Goal: Transaction & Acquisition: Download file/media

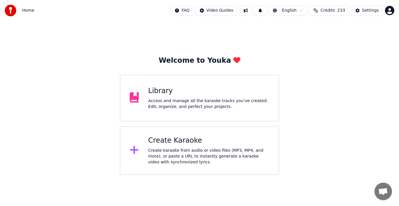
click at [174, 156] on div "Create karaoke from audio or video files (MP3, MP4, and more), or paste a URL t…" at bounding box center [208, 157] width 121 height 18
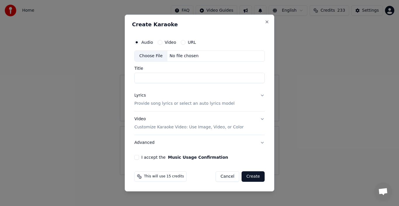
click at [149, 54] on div "Choose File" at bounding box center [150, 56] width 33 height 11
type input "**********"
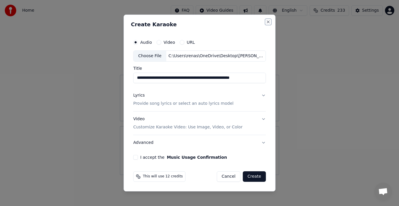
click at [267, 24] on button "Close" at bounding box center [267, 22] width 5 height 5
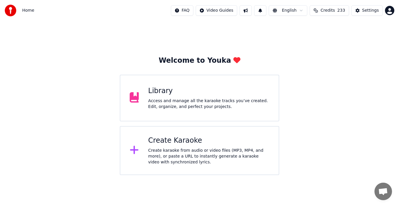
click at [171, 150] on div "Create karaoke from audio or video files (MP3, MP4, and more), or paste a URL t…" at bounding box center [208, 157] width 121 height 18
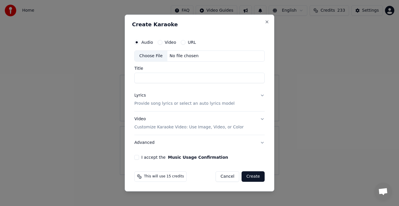
click at [149, 55] on div "Choose File" at bounding box center [150, 56] width 33 height 11
type input "**********"
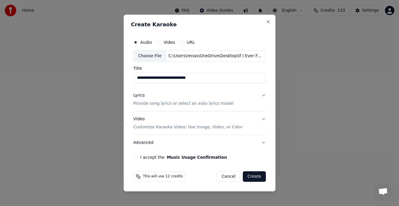
click at [140, 96] on div "Lyrics" at bounding box center [138, 95] width 11 height 6
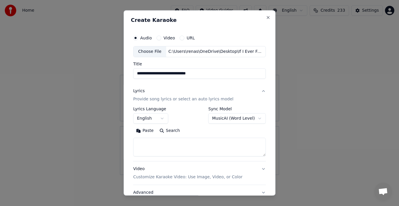
click at [144, 131] on button "Paste" at bounding box center [144, 130] width 23 height 9
type textarea "**********"
drag, startPoint x: 191, startPoint y: 149, endPoint x: 126, endPoint y: 142, distance: 65.7
click at [126, 142] on div "**********" at bounding box center [199, 102] width 152 height 185
click at [147, 130] on button "Paste" at bounding box center [144, 130] width 23 height 9
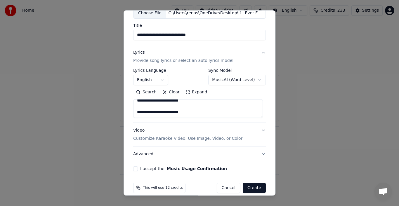
scroll to position [45, 0]
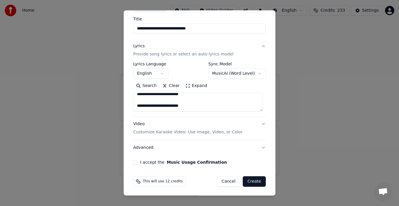
click at [205, 131] on p "Customize Karaoke Video: Use Image, Video, or Color" at bounding box center [187, 132] width 109 height 6
type textarea "**********"
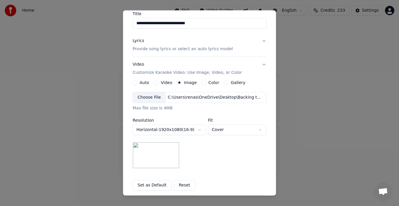
scroll to position [47, 0]
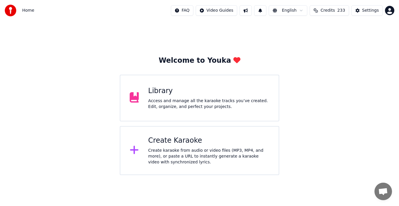
click at [206, 139] on div "Create Karaoke" at bounding box center [208, 140] width 121 height 9
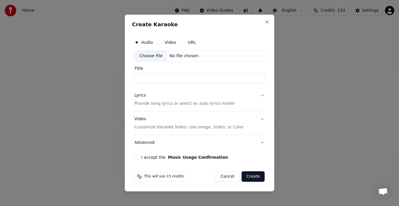
click at [151, 56] on div "Choose File" at bounding box center [150, 56] width 33 height 11
type input "**********"
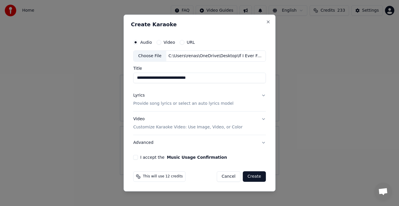
click at [138, 96] on div "Lyrics" at bounding box center [138, 95] width 11 height 6
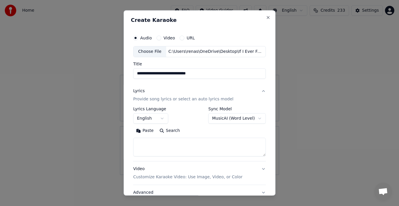
click at [140, 131] on button "Paste" at bounding box center [144, 130] width 23 height 9
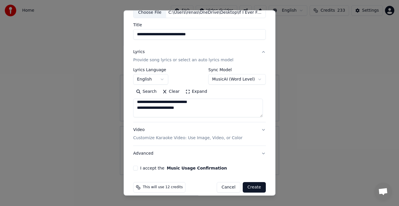
scroll to position [45, 0]
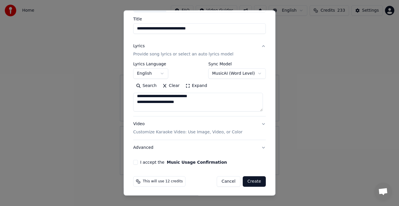
click at [146, 146] on button "Advanced" at bounding box center [199, 147] width 132 height 15
type textarea "**********"
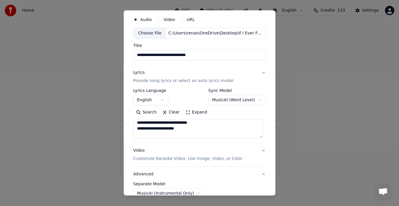
scroll to position [12, 0]
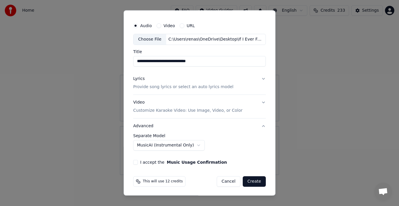
click at [248, 151] on div "**********" at bounding box center [199, 145] width 132 height 22
click at [137, 161] on div "I accept the Music Usage Confirmation" at bounding box center [199, 162] width 132 height 5
click at [138, 161] on div "I accept the Music Usage Confirmation" at bounding box center [199, 162] width 132 height 5
click at [135, 160] on button "I accept the Music Usage Confirmation" at bounding box center [135, 162] width 5 height 5
click at [259, 182] on button "Create" at bounding box center [253, 181] width 23 height 11
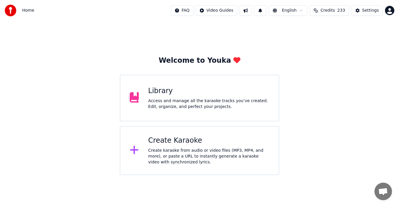
click at [188, 155] on div "Create karaoke from audio or video files (MP3, MP4, and more), or paste a URL t…" at bounding box center [208, 157] width 121 height 18
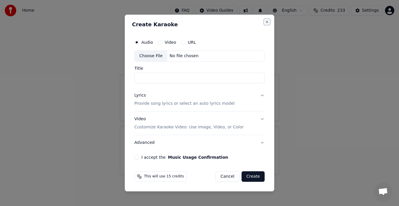
click at [265, 21] on button "Close" at bounding box center [266, 22] width 5 height 5
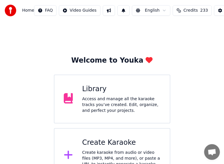
click at [109, 143] on div "Create Karaoke" at bounding box center [121, 142] width 78 height 9
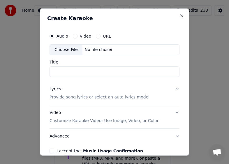
click at [64, 49] on div "Choose File" at bounding box center [66, 49] width 33 height 11
type input "**********"
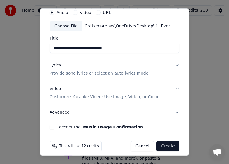
scroll to position [28, 0]
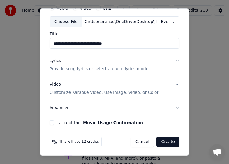
click at [52, 61] on div "Lyrics" at bounding box center [55, 61] width 11 height 6
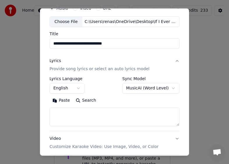
click at [64, 102] on button "Paste" at bounding box center [61, 100] width 23 height 9
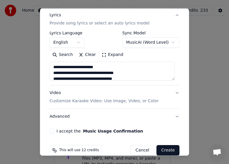
scroll to position [82, 0]
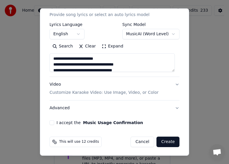
click at [57, 108] on button "Advanced" at bounding box center [115, 108] width 130 height 15
type textarea "**********"
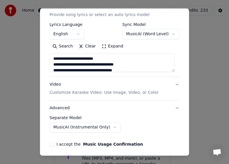
scroll to position [50, 0]
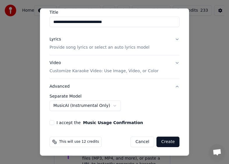
click at [102, 106] on body "**********" at bounding box center [112, 91] width 224 height 183
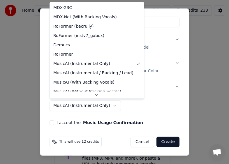
scroll to position [19, 0]
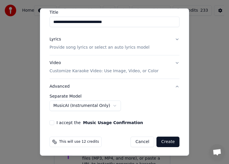
click at [93, 104] on body "**********" at bounding box center [112, 91] width 224 height 183
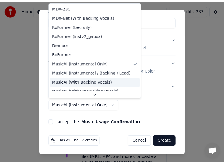
scroll to position [9, 0]
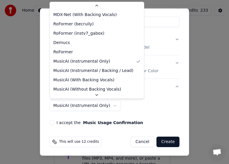
select select "**********"
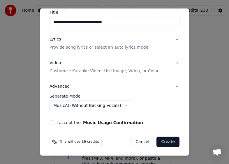
click at [55, 123] on div "I accept the Music Usage Confirmation" at bounding box center [115, 122] width 130 height 5
click at [52, 123] on button "I accept the Music Usage Confirmation" at bounding box center [52, 122] width 5 height 5
click at [164, 142] on button "Create" at bounding box center [168, 142] width 23 height 11
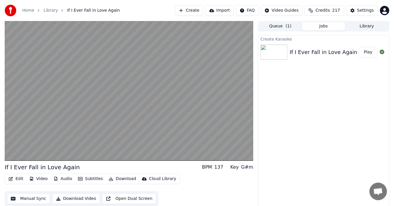
click at [147, 169] on div "If I Ever Fall in Love Again BPM 137 Key G#m" at bounding box center [129, 167] width 248 height 8
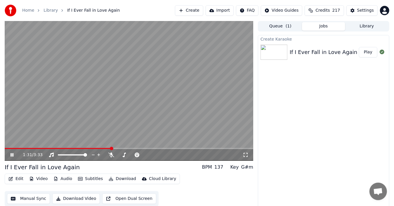
click at [165, 98] on video at bounding box center [129, 91] width 248 height 140
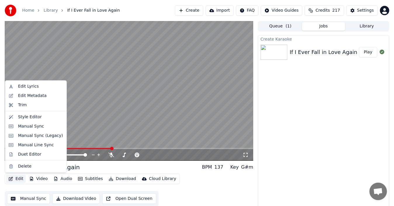
click at [18, 179] on button "Edit" at bounding box center [16, 179] width 20 height 8
click at [35, 152] on div "Duet Editor" at bounding box center [29, 154] width 23 height 6
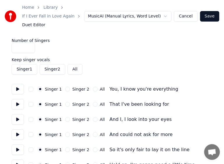
click at [56, 89] on label "Singer 1" at bounding box center [53, 89] width 17 height 4
click at [43, 89] on button "Singer 1" at bounding box center [40, 89] width 5 height 5
click at [46, 88] on label "Singer 1" at bounding box center [53, 89] width 17 height 4
click at [43, 88] on button "Singer 1" at bounding box center [40, 89] width 5 height 5
click at [15, 89] on button at bounding box center [18, 89] width 12 height 11
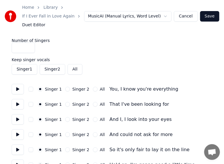
click at [18, 104] on button at bounding box center [18, 104] width 12 height 11
click at [24, 68] on button "Singer 1" at bounding box center [25, 69] width 26 height 11
click at [18, 119] on button at bounding box center [18, 119] width 12 height 11
click at [17, 132] on button at bounding box center [18, 135] width 12 height 11
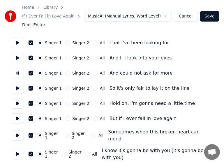
scroll to position [65, 0]
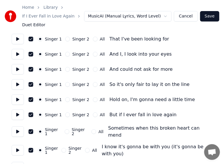
click at [18, 83] on button at bounding box center [18, 84] width 12 height 11
click at [30, 83] on button "button" at bounding box center [31, 84] width 5 height 5
click at [67, 85] on button "Singer 2" at bounding box center [67, 84] width 5 height 5
click at [18, 84] on button at bounding box center [18, 84] width 12 height 11
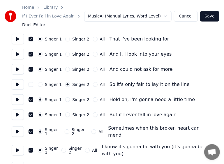
click at [18, 115] on button at bounding box center [18, 115] width 12 height 11
click at [17, 117] on button at bounding box center [18, 115] width 12 height 11
click at [18, 100] on button at bounding box center [18, 100] width 12 height 11
click at [30, 99] on button "button" at bounding box center [31, 99] width 5 height 5
click at [67, 99] on button "Singer 2" at bounding box center [67, 99] width 5 height 5
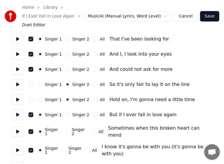
click at [18, 114] on button at bounding box center [18, 115] width 12 height 11
click at [93, 115] on button "All" at bounding box center [95, 115] width 5 height 5
click at [30, 116] on button "button" at bounding box center [31, 115] width 5 height 5
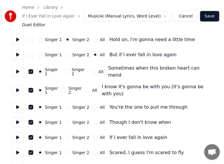
scroll to position [130, 0]
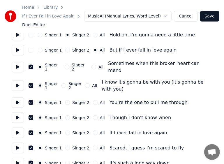
click at [17, 82] on button at bounding box center [18, 86] width 12 height 11
click at [17, 63] on button at bounding box center [18, 67] width 12 height 11
click at [92, 65] on button "All" at bounding box center [94, 67] width 5 height 5
click at [18, 82] on button at bounding box center [18, 86] width 12 height 11
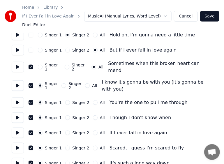
click at [35, 65] on div "Singer 1 Singer 2 All Sometimes when this broken heart can mend" at bounding box center [112, 67] width 201 height 14
click at [31, 65] on button "button" at bounding box center [31, 67] width 5 height 5
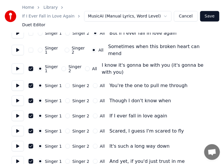
scroll to position [143, 0]
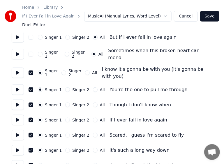
click at [15, 68] on button at bounding box center [18, 73] width 12 height 11
click at [30, 71] on button "button" at bounding box center [31, 73] width 5 height 5
click at [29, 71] on button "button" at bounding box center [31, 73] width 5 height 5
click at [18, 69] on button at bounding box center [18, 73] width 12 height 11
click at [18, 86] on button at bounding box center [18, 90] width 12 height 11
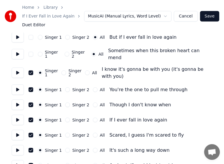
click at [17, 101] on button at bounding box center [18, 105] width 12 height 11
click at [18, 116] on button at bounding box center [18, 120] width 12 height 11
click at [17, 100] on button at bounding box center [18, 105] width 12 height 11
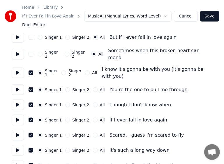
click at [17, 100] on button at bounding box center [18, 105] width 12 height 11
click at [18, 69] on button at bounding box center [18, 73] width 12 height 11
click at [18, 86] on button at bounding box center [18, 90] width 12 height 11
click at [17, 102] on button at bounding box center [18, 105] width 12 height 11
click at [17, 118] on button at bounding box center [18, 120] width 12 height 11
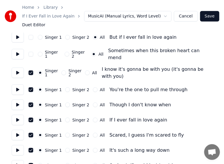
click at [93, 118] on button "All" at bounding box center [95, 120] width 5 height 5
click at [30, 118] on button "button" at bounding box center [31, 120] width 5 height 5
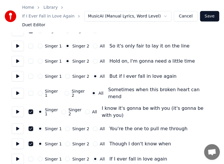
scroll to position [106, 0]
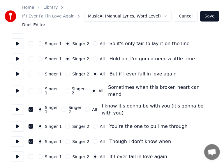
click at [29, 89] on button "button" at bounding box center [31, 91] width 5 height 5
click at [30, 74] on button "button" at bounding box center [31, 74] width 5 height 5
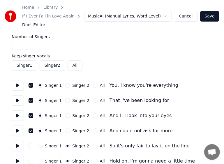
scroll to position [0, 0]
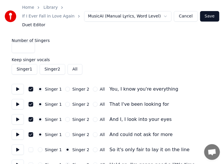
click at [30, 150] on button "button" at bounding box center [31, 150] width 5 height 5
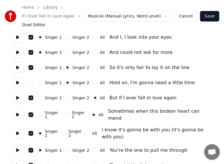
scroll to position [88, 0]
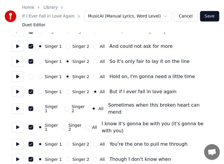
click at [31, 76] on button "button" at bounding box center [31, 76] width 5 height 5
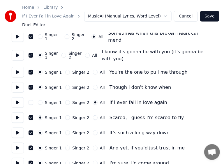
scroll to position [172, 0]
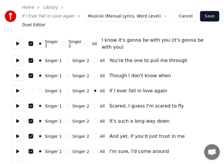
click at [31, 89] on button "button" at bounding box center [31, 91] width 5 height 5
click at [14, 102] on button at bounding box center [18, 106] width 12 height 11
click at [69, 104] on div "Singer 2" at bounding box center [77, 106] width 24 height 5
click at [66, 104] on button "Singer 2" at bounding box center [67, 106] width 5 height 5
click at [18, 102] on button at bounding box center [18, 106] width 12 height 11
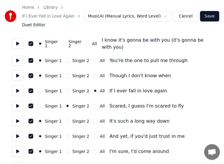
click at [18, 118] on button at bounding box center [18, 121] width 12 height 11
click at [40, 120] on circle "button" at bounding box center [40, 121] width 2 height 2
click at [68, 119] on div "Singer 2" at bounding box center [77, 121] width 24 height 5
click at [67, 119] on div "Singer 2" at bounding box center [77, 121] width 24 height 5
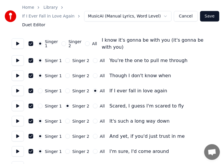
click at [65, 119] on button "Singer 2" at bounding box center [67, 121] width 5 height 5
click at [15, 118] on button at bounding box center [18, 121] width 12 height 11
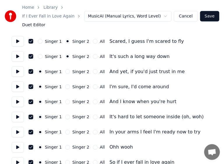
scroll to position [236, 0]
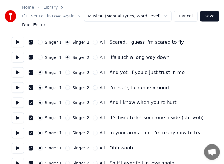
click at [17, 68] on button at bounding box center [18, 72] width 12 height 11
click at [65, 70] on button "Singer 2" at bounding box center [67, 72] width 5 height 5
click at [18, 83] on button at bounding box center [18, 88] width 12 height 11
click at [67, 85] on button "Singer 2" at bounding box center [67, 87] width 5 height 5
click at [17, 99] on button at bounding box center [18, 103] width 12 height 11
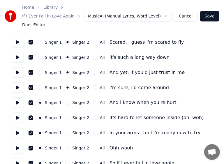
click at [20, 98] on button at bounding box center [18, 103] width 12 height 11
click at [18, 83] on button at bounding box center [18, 88] width 12 height 11
click at [17, 99] on button at bounding box center [18, 103] width 12 height 11
click at [19, 114] on button at bounding box center [18, 118] width 12 height 11
click at [16, 116] on button at bounding box center [18, 118] width 12 height 11
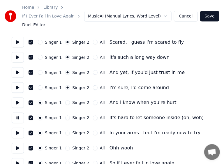
click at [66, 116] on button "Singer 2" at bounding box center [67, 118] width 5 height 5
click at [16, 130] on button at bounding box center [18, 133] width 12 height 11
click at [93, 131] on button "All" at bounding box center [95, 133] width 5 height 5
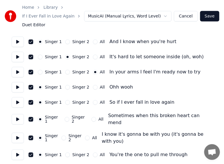
scroll to position [295, 0]
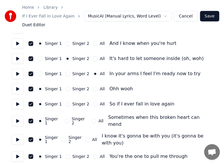
click at [15, 84] on button at bounding box center [18, 89] width 12 height 11
click at [67, 87] on button "Singer 2" at bounding box center [67, 89] width 5 height 5
click at [18, 100] on button at bounding box center [18, 104] width 12 height 11
click at [93, 102] on button "All" at bounding box center [95, 104] width 5 height 5
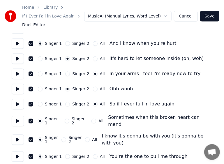
click at [17, 116] on button at bounding box center [18, 121] width 12 height 11
click at [92, 119] on button "All" at bounding box center [94, 121] width 5 height 5
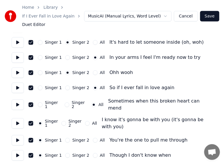
scroll to position [324, 0]
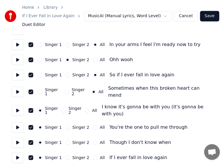
click at [17, 106] on button at bounding box center [18, 111] width 12 height 11
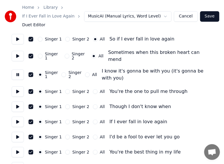
scroll to position [361, 0]
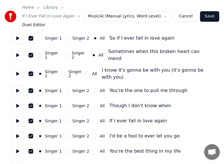
click at [16, 69] on button at bounding box center [18, 74] width 12 height 11
click at [20, 85] on button at bounding box center [18, 90] width 12 height 11
click at [19, 101] on button at bounding box center [18, 106] width 12 height 11
click at [18, 116] on button at bounding box center [18, 121] width 12 height 11
click at [93, 119] on button "All" at bounding box center [95, 121] width 5 height 5
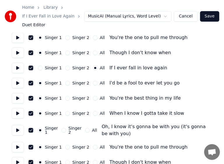
scroll to position [420, 0]
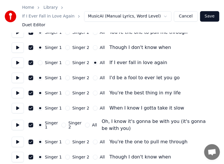
click at [17, 73] on button at bounding box center [18, 78] width 12 height 11
click at [68, 76] on div "Singer 2" at bounding box center [77, 78] width 24 height 5
click at [67, 76] on button "Singer 2" at bounding box center [67, 78] width 5 height 5
click at [16, 73] on button at bounding box center [18, 78] width 12 height 11
click at [18, 73] on button at bounding box center [18, 78] width 12 height 11
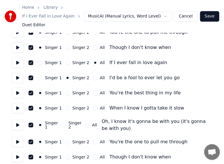
click at [17, 88] on button at bounding box center [18, 93] width 12 height 11
click at [16, 103] on button at bounding box center [18, 108] width 12 height 11
click at [93, 106] on button "All" at bounding box center [95, 108] width 5 height 5
click at [15, 103] on button at bounding box center [18, 108] width 12 height 11
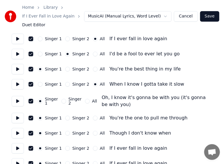
scroll to position [447, 0]
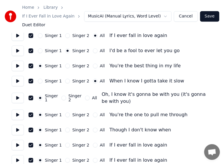
click at [17, 93] on button at bounding box center [18, 98] width 12 height 11
click at [17, 110] on button at bounding box center [18, 115] width 12 height 11
click at [18, 125] on button at bounding box center [18, 130] width 12 height 11
click at [18, 140] on button at bounding box center [18, 145] width 12 height 11
click at [94, 143] on div "All" at bounding box center [99, 145] width 12 height 5
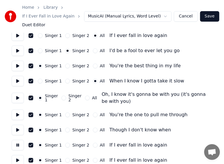
click at [94, 143] on div "All" at bounding box center [99, 145] width 12 height 5
click at [93, 143] on button "All" at bounding box center [95, 145] width 5 height 5
click at [17, 155] on button at bounding box center [18, 160] width 12 height 11
click at [93, 158] on button "All" at bounding box center [95, 160] width 5 height 5
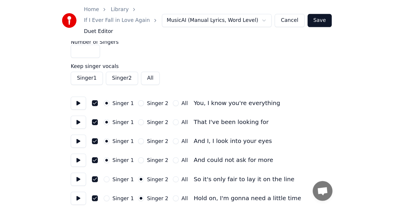
scroll to position [0, 0]
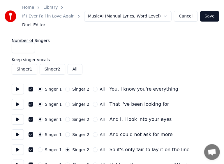
click at [212, 16] on button "Save" at bounding box center [209, 16] width 19 height 11
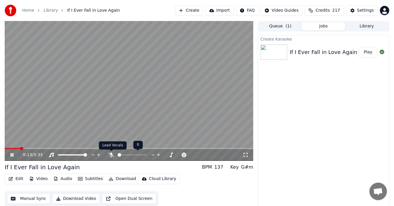
click at [109, 153] on icon at bounding box center [111, 155] width 6 height 5
click at [111, 155] on icon at bounding box center [111, 155] width 3 height 5
click at [110, 153] on icon at bounding box center [111, 155] width 6 height 5
click at [111, 153] on icon at bounding box center [111, 155] width 3 height 5
click at [114, 154] on icon at bounding box center [111, 155] width 6 height 5
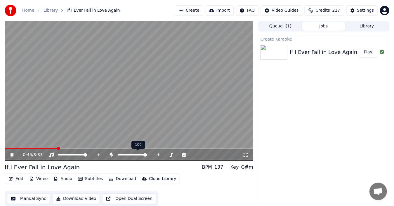
click at [111, 154] on icon at bounding box center [111, 155] width 3 height 5
click at [111, 154] on icon at bounding box center [111, 155] width 6 height 5
click at [111, 154] on icon at bounding box center [111, 155] width 3 height 5
click at [13, 154] on icon at bounding box center [12, 155] width 3 height 4
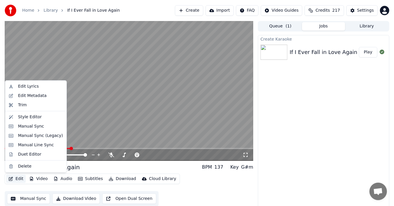
click at [18, 177] on button "Edit" at bounding box center [16, 179] width 20 height 8
click at [31, 156] on div "Duet Editor" at bounding box center [29, 154] width 23 height 6
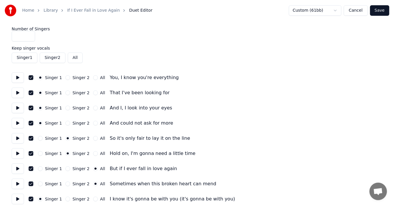
click at [30, 78] on button "button" at bounding box center [31, 77] width 5 height 5
click at [31, 91] on button "button" at bounding box center [31, 92] width 5 height 5
click at [30, 109] on button "button" at bounding box center [31, 108] width 5 height 5
click at [31, 123] on button "button" at bounding box center [31, 123] width 5 height 5
click at [30, 139] on button "button" at bounding box center [31, 138] width 5 height 5
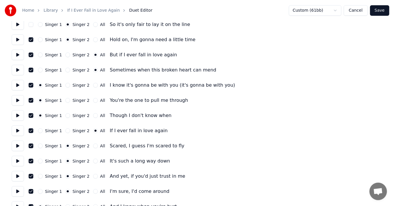
scroll to position [123, 0]
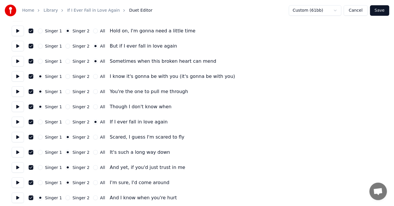
click at [29, 30] on button "button" at bounding box center [31, 31] width 5 height 5
click at [29, 47] on button "button" at bounding box center [31, 46] width 5 height 5
click at [30, 62] on button "button" at bounding box center [31, 61] width 5 height 5
click at [30, 77] on button "button" at bounding box center [31, 76] width 5 height 5
click at [30, 92] on button "button" at bounding box center [31, 91] width 5 height 5
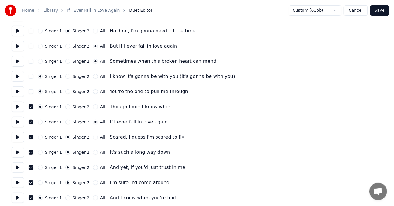
click at [31, 106] on button "button" at bounding box center [31, 106] width 5 height 5
click at [31, 122] on button "button" at bounding box center [31, 122] width 5 height 5
click at [28, 136] on div "Singer 1 Singer 2 All Scared, I guess I'm scared to fly" at bounding box center [197, 137] width 370 height 11
click at [30, 137] on button "button" at bounding box center [31, 137] width 5 height 5
click at [31, 151] on button "button" at bounding box center [31, 152] width 5 height 5
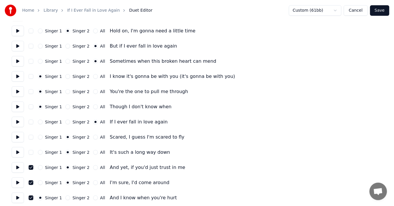
click at [31, 167] on button "button" at bounding box center [31, 167] width 5 height 5
click at [31, 180] on button "button" at bounding box center [31, 182] width 5 height 5
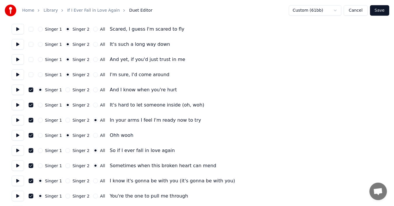
scroll to position [239, 0]
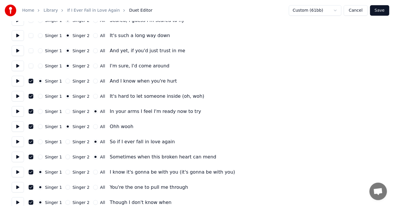
click at [32, 81] on button "button" at bounding box center [31, 81] width 5 height 5
click at [31, 95] on button "button" at bounding box center [31, 96] width 5 height 5
click at [30, 112] on button "button" at bounding box center [31, 111] width 5 height 5
click at [30, 127] on button "button" at bounding box center [31, 126] width 5 height 5
click at [30, 141] on button "button" at bounding box center [31, 141] width 5 height 5
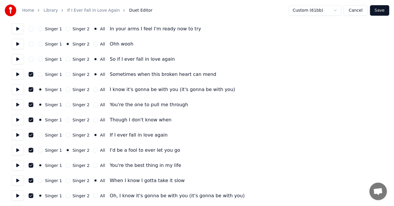
scroll to position [296, 0]
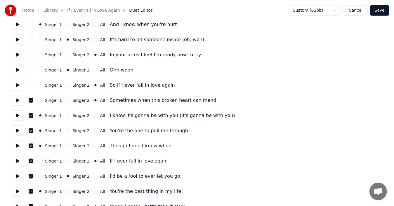
click at [30, 101] on button "button" at bounding box center [31, 100] width 5 height 5
click at [32, 113] on button "button" at bounding box center [31, 115] width 5 height 5
click at [31, 132] on button "button" at bounding box center [31, 130] width 5 height 5
click at [29, 146] on button "button" at bounding box center [31, 146] width 5 height 5
click at [31, 162] on button "button" at bounding box center [31, 161] width 5 height 5
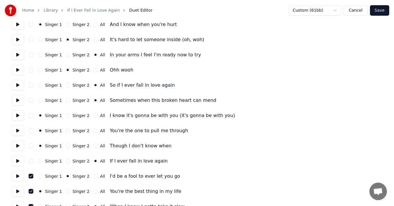
click at [30, 175] on button "button" at bounding box center [31, 176] width 5 height 5
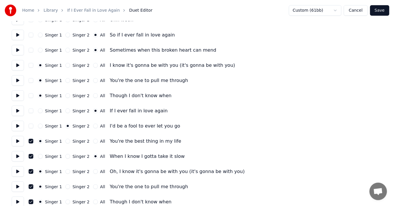
scroll to position [383, 0]
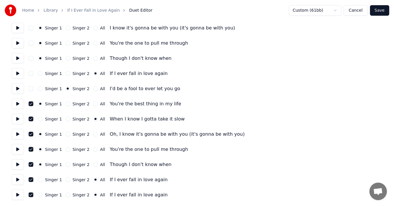
click at [31, 195] on button "button" at bounding box center [31, 195] width 5 height 5
click at [31, 180] on button "button" at bounding box center [31, 179] width 5 height 5
click at [29, 165] on button "button" at bounding box center [31, 164] width 5 height 5
click at [29, 149] on button "button" at bounding box center [31, 149] width 5 height 5
click at [30, 134] on button "button" at bounding box center [31, 134] width 5 height 5
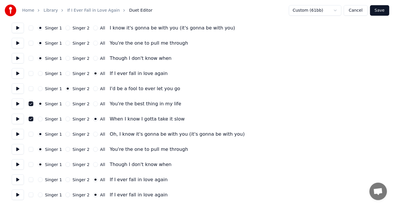
click at [30, 119] on button "button" at bounding box center [31, 119] width 5 height 5
click at [30, 104] on button "button" at bounding box center [31, 104] width 5 height 5
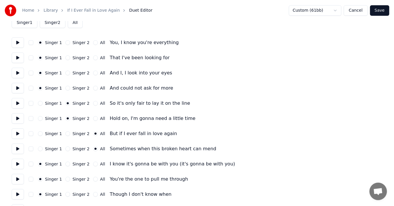
scroll to position [0, 0]
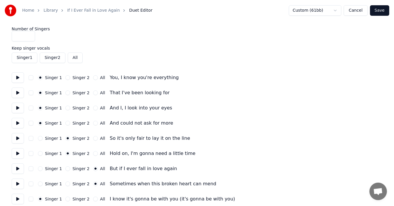
click at [379, 10] on button "Save" at bounding box center [379, 10] width 19 height 11
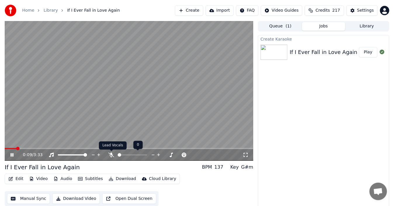
click at [110, 156] on icon at bounding box center [111, 155] width 6 height 5
click at [110, 157] on icon at bounding box center [111, 155] width 6 height 5
click at [114, 152] on div at bounding box center [137, 155] width 47 height 6
click at [111, 154] on icon at bounding box center [111, 155] width 6 height 5
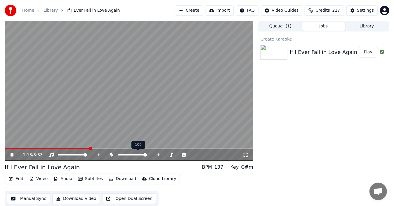
click at [110, 154] on icon at bounding box center [111, 155] width 3 height 5
click at [11, 152] on div "1:15 / 3:33" at bounding box center [129, 155] width 244 height 6
click at [11, 155] on icon at bounding box center [12, 155] width 3 height 4
click at [63, 179] on button "Audio" at bounding box center [62, 179] width 23 height 8
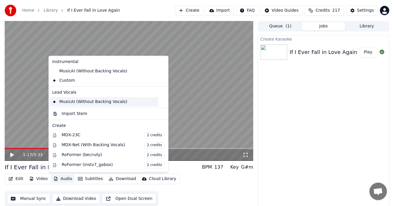
click at [54, 100] on div "MusicAI (Without Backing Vocals)" at bounding box center [104, 101] width 108 height 9
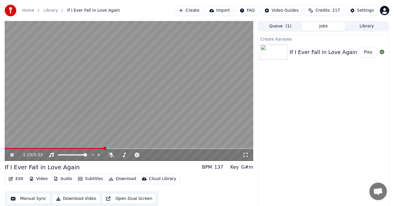
click at [12, 155] on icon at bounding box center [15, 155] width 13 height 5
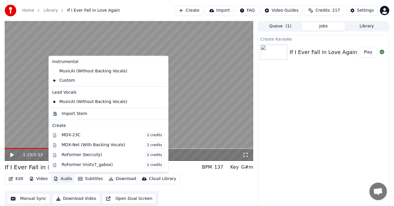
click at [55, 179] on icon "button" at bounding box center [55, 179] width 5 height 4
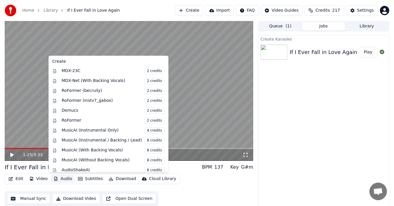
scroll to position [66, 0]
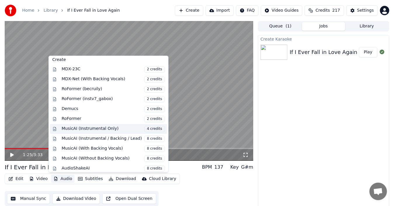
click at [103, 127] on div "MusicAI (Instrumental Only) 4 credits" at bounding box center [113, 128] width 103 height 6
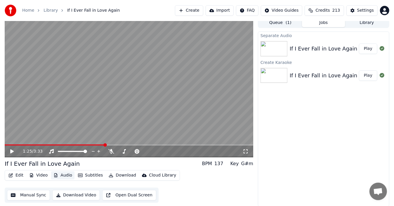
scroll to position [4, 0]
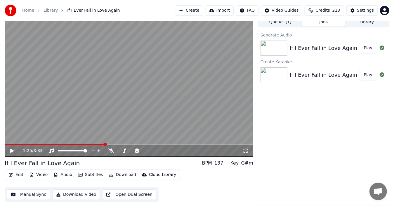
click at [11, 150] on icon at bounding box center [12, 151] width 4 height 4
click at [11, 150] on icon at bounding box center [12, 151] width 3 height 4
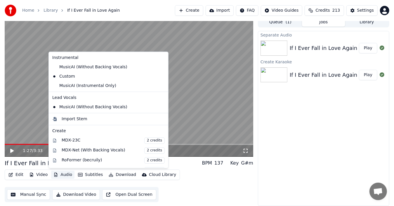
click at [66, 175] on button "Audio" at bounding box center [62, 175] width 23 height 8
click at [71, 118] on div "Import Stem" at bounding box center [75, 119] width 26 height 6
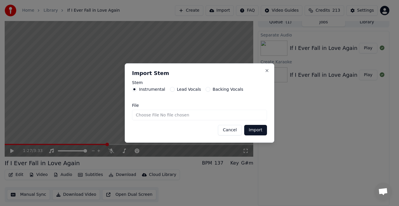
click at [168, 114] on input "File" at bounding box center [199, 115] width 135 height 11
type input "**********"
click at [259, 129] on button "Import" at bounding box center [255, 130] width 23 height 11
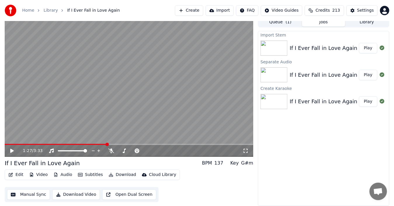
click at [312, 48] on div "If I Ever Fall in Love Again" at bounding box center [323, 48] width 68 height 8
click at [369, 47] on button "Play" at bounding box center [368, 48] width 18 height 11
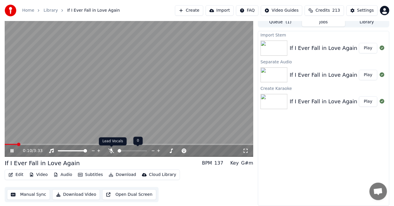
click at [111, 148] on span at bounding box center [111, 147] width 3 height 3
click at [109, 149] on icon at bounding box center [111, 151] width 6 height 5
click at [110, 151] on icon at bounding box center [111, 151] width 6 height 5
click at [112, 151] on icon at bounding box center [111, 151] width 6 height 5
click at [112, 150] on icon at bounding box center [111, 151] width 3 height 5
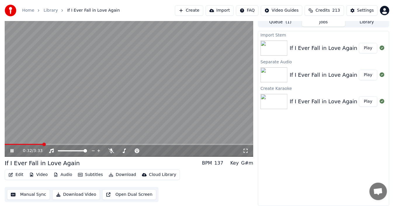
click at [80, 113] on video at bounding box center [129, 87] width 248 height 140
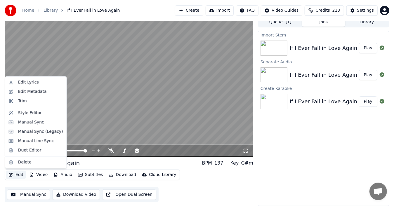
click at [20, 174] on button "Edit" at bounding box center [16, 175] width 20 height 8
click at [30, 151] on div "Duet Editor" at bounding box center [29, 150] width 23 height 6
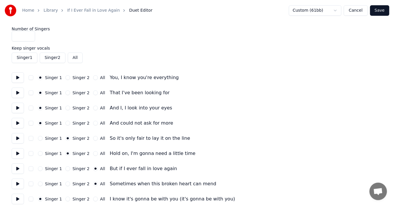
click at [22, 57] on button "Singer 1" at bounding box center [25, 58] width 26 height 11
click at [51, 57] on button "Singer 2" at bounding box center [53, 58] width 26 height 11
click at [75, 60] on button "All" at bounding box center [75, 58] width 15 height 11
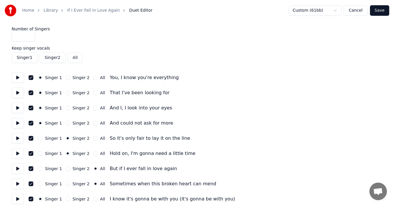
click at [75, 60] on button "All" at bounding box center [75, 58] width 15 height 11
click at [34, 48] on label "Keep singer vocals" at bounding box center [197, 48] width 370 height 4
click at [377, 12] on button "Save" at bounding box center [379, 10] width 19 height 11
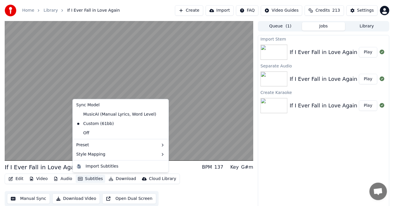
click at [94, 177] on button "Subtitles" at bounding box center [90, 179] width 29 height 8
click at [90, 134] on div "Off" at bounding box center [120, 132] width 93 height 9
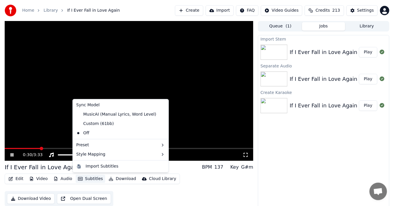
click at [88, 179] on button "Subtitles" at bounding box center [90, 179] width 29 height 8
click at [106, 123] on div "Custom (61bb)" at bounding box center [95, 123] width 42 height 9
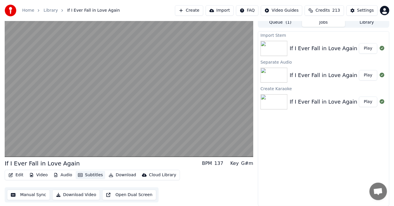
scroll to position [4, 0]
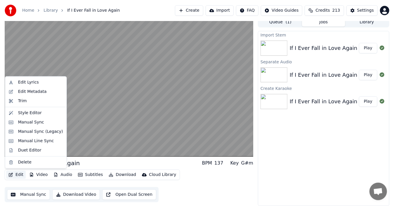
click at [18, 174] on button "Edit" at bounding box center [16, 175] width 20 height 8
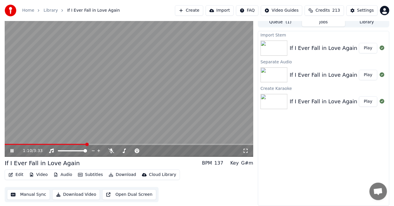
click at [148, 134] on video at bounding box center [129, 87] width 248 height 140
click at [113, 151] on icon at bounding box center [111, 151] width 6 height 5
click at [112, 151] on icon at bounding box center [111, 151] width 3 height 5
click at [50, 150] on icon at bounding box center [51, 151] width 6 height 5
click at [12, 152] on icon at bounding box center [15, 151] width 13 height 5
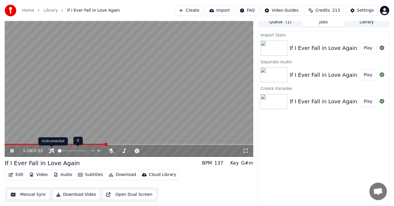
click at [50, 151] on icon at bounding box center [51, 151] width 6 height 5
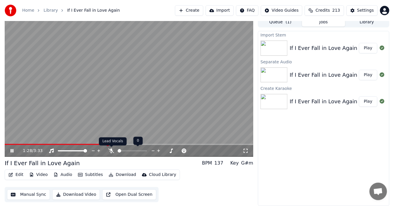
click at [112, 152] on icon at bounding box center [111, 151] width 6 height 5
click at [112, 149] on icon at bounding box center [111, 151] width 3 height 5
click at [10, 149] on icon at bounding box center [15, 151] width 13 height 5
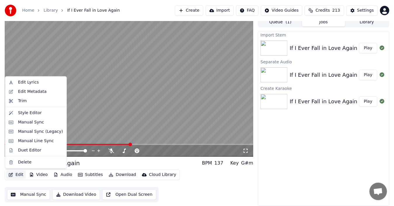
click at [14, 175] on button "Edit" at bounding box center [16, 175] width 20 height 8
click at [23, 151] on div "Duet Editor" at bounding box center [29, 150] width 23 height 6
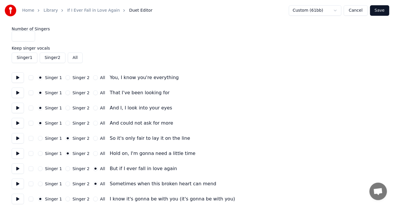
click at [129, 10] on span "Duet Editor" at bounding box center [140, 11] width 23 height 6
click at [18, 77] on button at bounding box center [18, 77] width 12 height 11
click at [40, 78] on circle "button" at bounding box center [40, 78] width 2 height 2
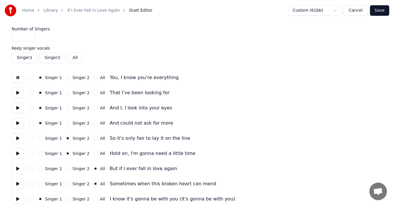
click at [40, 76] on button "Singer 1" at bounding box center [40, 77] width 5 height 5
click at [17, 78] on button at bounding box center [18, 77] width 12 height 11
click at [25, 57] on button "Singer 1" at bounding box center [25, 58] width 26 height 11
click at [52, 57] on button "Singer 2" at bounding box center [53, 58] width 26 height 11
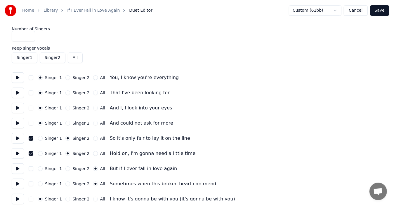
click at [17, 139] on button at bounding box center [18, 138] width 12 height 11
click at [30, 138] on button "button" at bounding box center [31, 138] width 5 height 5
click at [32, 152] on button "button" at bounding box center [31, 153] width 5 height 5
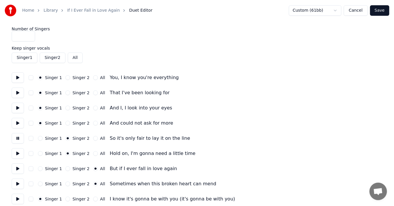
click at [52, 56] on button "Singer 2" at bounding box center [53, 58] width 26 height 11
click at [51, 57] on button "Singer 2" at bounding box center [53, 58] width 26 height 11
click at [18, 169] on button at bounding box center [18, 168] width 12 height 11
click at [75, 56] on button "All" at bounding box center [75, 58] width 15 height 11
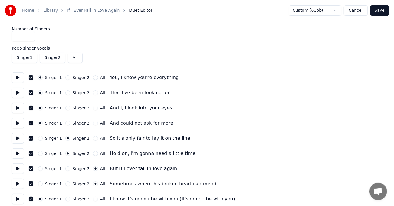
click at [75, 56] on button "All" at bounding box center [75, 58] width 15 height 11
click at [55, 57] on button "Singer 2" at bounding box center [53, 58] width 26 height 11
click at [23, 56] on button "Singer 1" at bounding box center [25, 58] width 26 height 11
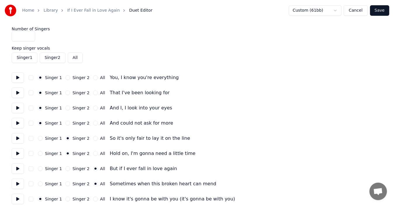
click at [12, 50] on label "Keep singer vocals" at bounding box center [197, 48] width 370 height 4
click at [46, 48] on label "Keep singer vocals" at bounding box center [197, 48] width 370 height 4
click at [381, 13] on button "Save" at bounding box center [379, 10] width 19 height 11
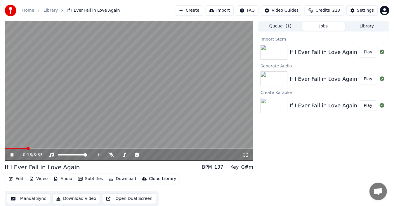
click at [12, 153] on icon at bounding box center [15, 155] width 13 height 5
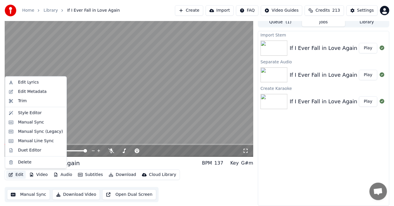
click at [20, 174] on button "Edit" at bounding box center [16, 175] width 20 height 8
click at [26, 149] on div "Duet Editor" at bounding box center [29, 150] width 23 height 6
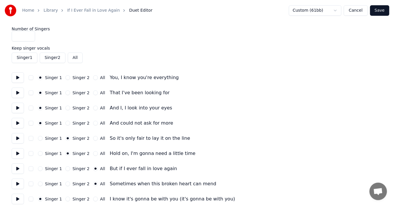
click at [48, 59] on button "Singer 2" at bounding box center [53, 58] width 26 height 11
click at [25, 58] on button "Singer 1" at bounding box center [25, 58] width 26 height 11
click at [24, 58] on button "Singer 1" at bounding box center [25, 58] width 26 height 11
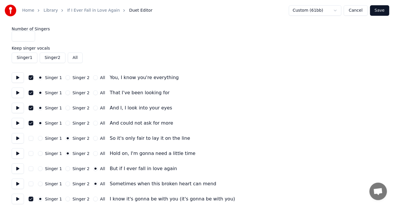
click at [24, 58] on button "Singer 1" at bounding box center [25, 58] width 26 height 11
click at [59, 59] on button "Singer 2" at bounding box center [53, 58] width 26 height 11
click at [18, 78] on button at bounding box center [18, 77] width 12 height 11
click at [27, 57] on button "Singer 1" at bounding box center [25, 58] width 26 height 11
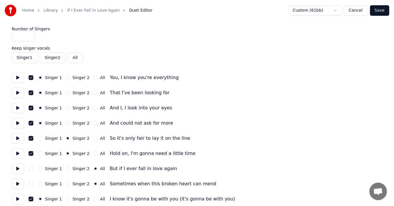
click at [17, 78] on button at bounding box center [18, 77] width 12 height 11
click at [23, 58] on button "Singer 1" at bounding box center [25, 58] width 26 height 11
click at [19, 77] on button at bounding box center [18, 77] width 12 height 11
click at [18, 92] on button at bounding box center [18, 93] width 12 height 11
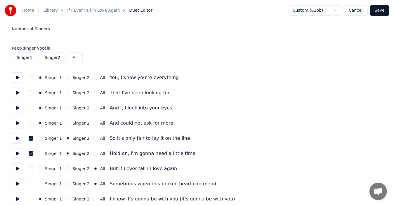
click at [67, 78] on button "Singer 2" at bounding box center [67, 77] width 5 height 5
click at [41, 78] on button "Singer 1" at bounding box center [40, 77] width 5 height 5
click at [16, 78] on button at bounding box center [18, 77] width 12 height 11
click at [98, 10] on link "If I Ever Fall in Love Again" at bounding box center [93, 11] width 53 height 6
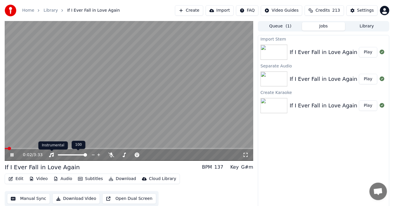
click at [43, 146] on div "Instrumental Instrumental" at bounding box center [52, 145] width 29 height 8
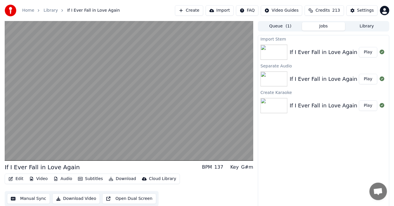
scroll to position [4, 0]
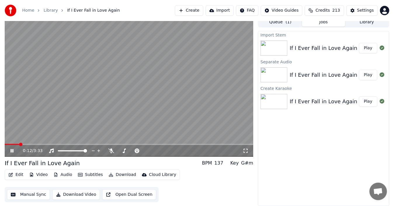
click at [174, 99] on video at bounding box center [129, 87] width 248 height 140
click at [383, 47] on icon at bounding box center [381, 48] width 5 height 5
click at [380, 49] on icon at bounding box center [381, 48] width 5 height 5
click at [364, 76] on button "Play" at bounding box center [368, 75] width 18 height 11
click at [337, 77] on div "If I Ever Fall in Love Again" at bounding box center [323, 75] width 68 height 8
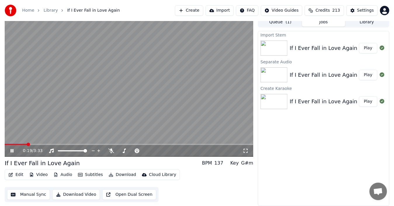
click at [95, 128] on video at bounding box center [129, 87] width 248 height 140
click at [353, 103] on div "If I Ever Fall in Love Again (Ab)" at bounding box center [329, 101] width 80 height 8
click at [366, 102] on button "Play" at bounding box center [368, 101] width 18 height 11
click at [208, 99] on video at bounding box center [129, 87] width 248 height 140
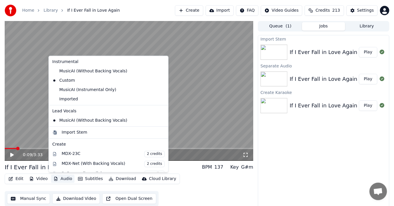
click at [62, 178] on button "Audio" at bounding box center [62, 179] width 23 height 8
click at [160, 120] on icon at bounding box center [163, 120] width 6 height 5
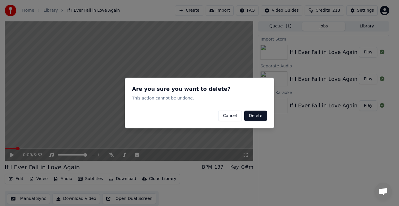
click at [253, 116] on button "Delete" at bounding box center [255, 116] width 23 height 11
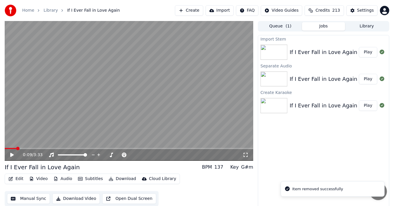
click at [10, 154] on icon at bounding box center [12, 155] width 4 height 4
click at [10, 154] on icon at bounding box center [15, 155] width 13 height 5
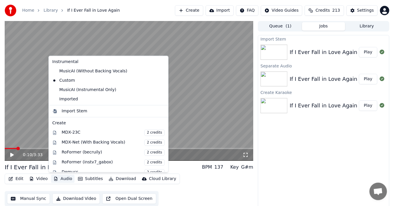
click at [60, 178] on button "Audio" at bounding box center [62, 179] width 23 height 8
click at [100, 92] on div "MusicAI (Instrumental Only)" at bounding box center [104, 89] width 108 height 9
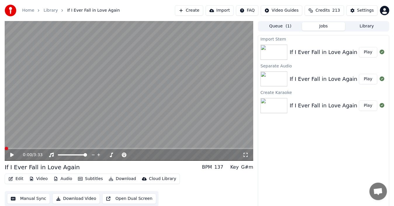
click at [12, 154] on icon at bounding box center [12, 155] width 4 height 4
click at [11, 153] on icon at bounding box center [15, 155] width 13 height 5
click at [270, 55] on img at bounding box center [273, 52] width 27 height 15
click at [314, 53] on div "If I Ever Fall in Love Again" at bounding box center [323, 52] width 68 height 8
click at [368, 51] on button "Play" at bounding box center [368, 52] width 18 height 11
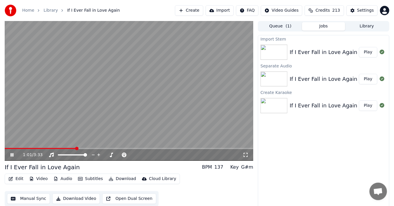
click at [12, 153] on icon at bounding box center [12, 155] width 3 height 4
click at [125, 179] on button "Download" at bounding box center [122, 179] width 32 height 8
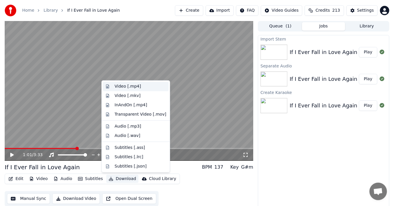
click at [131, 86] on div "Video [.mp4]" at bounding box center [127, 86] width 26 height 6
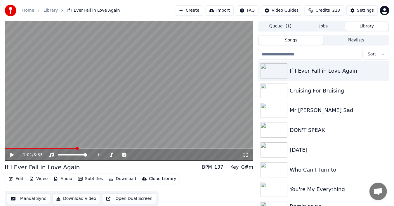
click at [368, 24] on button "Library" at bounding box center [366, 26] width 43 height 8
click at [322, 111] on div "Mr Dieingly Sad" at bounding box center [334, 110] width 91 height 8
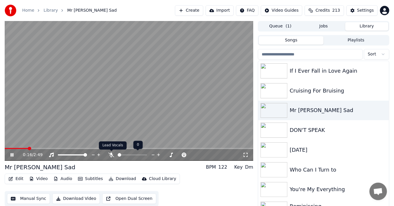
click at [111, 156] on icon at bounding box center [111, 155] width 6 height 5
click at [111, 156] on icon at bounding box center [111, 155] width 3 height 5
click at [14, 151] on div "0:21 / 2:49" at bounding box center [129, 155] width 248 height 12
click at [14, 154] on icon at bounding box center [15, 155] width 13 height 5
click at [67, 179] on button "Audio" at bounding box center [62, 179] width 23 height 8
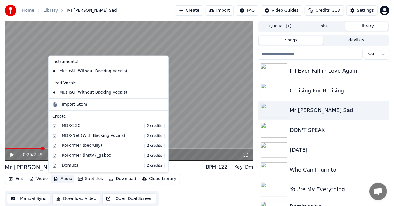
click at [160, 91] on icon at bounding box center [163, 92] width 6 height 5
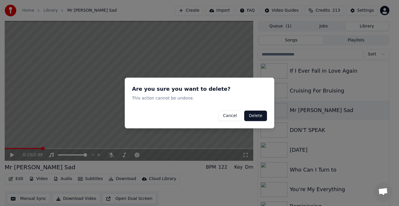
click at [256, 115] on button "Delete" at bounding box center [255, 116] width 23 height 11
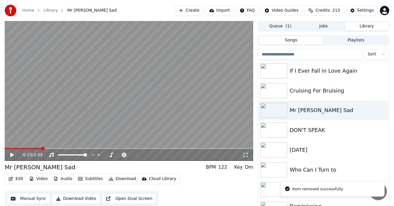
click at [11, 152] on div "0:25 / 2:49" at bounding box center [129, 155] width 244 height 6
click at [12, 155] on icon at bounding box center [12, 155] width 4 height 4
click at [13, 153] on icon at bounding box center [15, 155] width 13 height 5
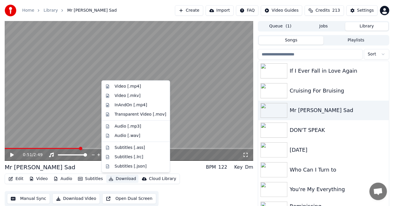
click at [116, 180] on button "Download" at bounding box center [122, 179] width 32 height 8
click at [124, 85] on div "Video [.mp4]" at bounding box center [127, 86] width 26 height 6
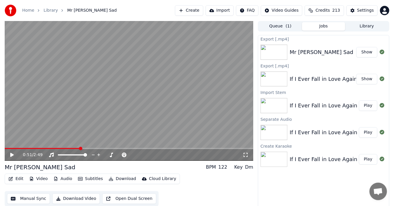
click at [326, 82] on div "If I Ever Fall in Love Again" at bounding box center [323, 79] width 68 height 8
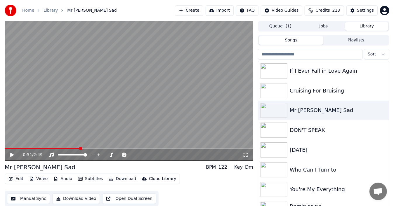
click at [365, 27] on button "Library" at bounding box center [366, 26] width 43 height 8
drag, startPoint x: 389, startPoint y: 96, endPoint x: 389, endPoint y: 107, distance: 11.1
click at [389, 107] on div "0:51 / 2:49 Mr Dieingly Sad BPM 122 Key Dm Edit Video Audio Subtitles Download …" at bounding box center [197, 118] width 394 height 194
click at [314, 129] on div "DON'T SPEAK" at bounding box center [334, 130] width 91 height 8
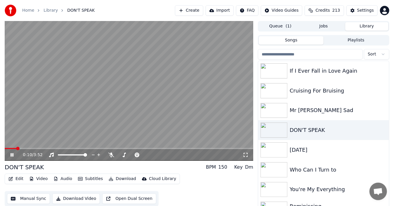
click at [13, 153] on icon at bounding box center [15, 155] width 13 height 5
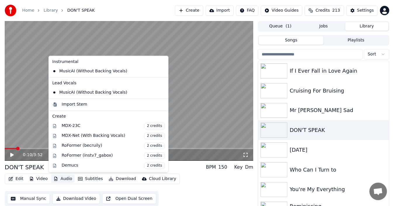
click at [65, 179] on button "Audio" at bounding box center [62, 179] width 23 height 8
click at [160, 92] on icon at bounding box center [162, 92] width 4 height 5
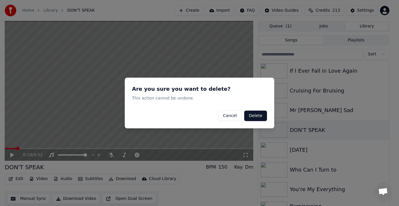
click at [250, 114] on button "Delete" at bounding box center [255, 116] width 23 height 11
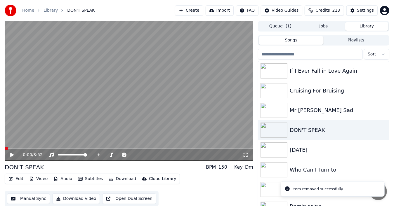
click at [5, 149] on span at bounding box center [7, 149] width 4 height 4
click at [11, 153] on icon at bounding box center [12, 155] width 4 height 4
click at [12, 153] on icon at bounding box center [15, 155] width 13 height 5
click at [56, 178] on icon "button" at bounding box center [55, 179] width 5 height 4
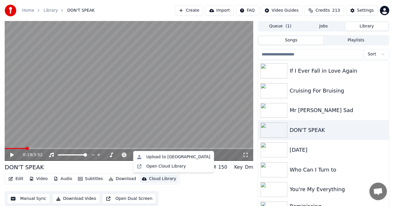
click at [183, 189] on div "Edit Video Audio Subtitles Download Cloud Library Manual Sync Download Video Op…" at bounding box center [129, 190] width 248 height 33
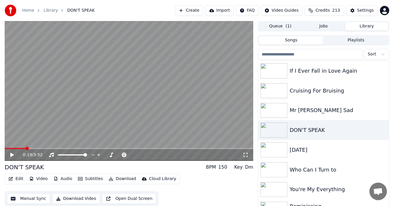
click at [12, 153] on icon at bounding box center [15, 155] width 13 height 5
click at [11, 153] on icon at bounding box center [15, 155] width 13 height 5
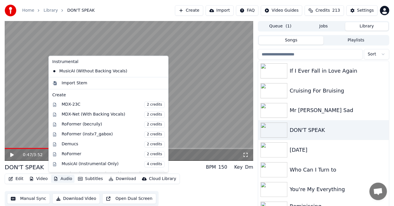
click at [54, 179] on icon "button" at bounding box center [55, 179] width 3 height 4
click at [160, 70] on icon at bounding box center [163, 71] width 6 height 5
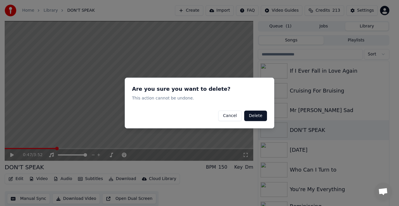
click at [261, 117] on button "Delete" at bounding box center [255, 116] width 23 height 11
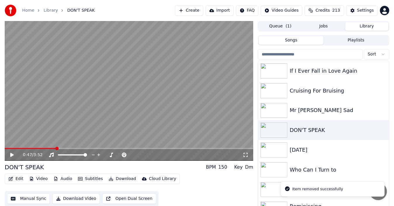
click at [9, 153] on div "0:47 / 3:52" at bounding box center [129, 155] width 244 height 6
click at [12, 153] on icon at bounding box center [12, 155] width 4 height 4
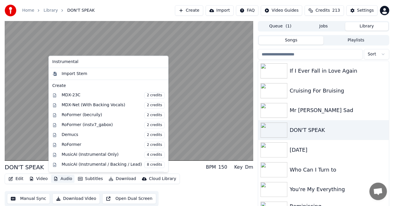
click at [64, 177] on button "Audio" at bounding box center [62, 179] width 23 height 8
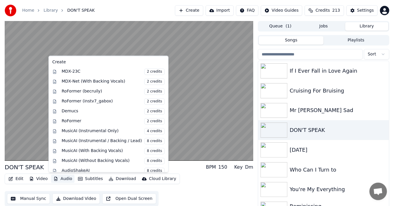
scroll to position [26, 0]
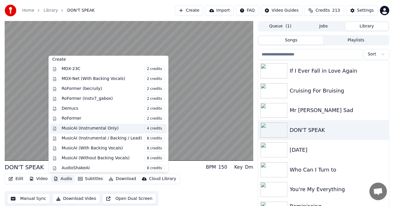
click at [108, 125] on div "MusicAI (Instrumental Only) 4 credits" at bounding box center [113, 128] width 103 height 6
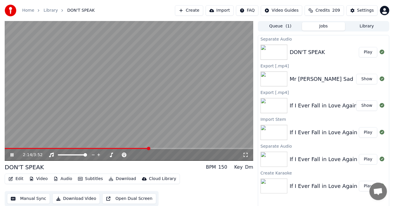
click at [12, 155] on icon at bounding box center [15, 155] width 13 height 5
click at [6, 148] on span at bounding box center [6, 148] width 3 height 1
click at [12, 155] on icon at bounding box center [12, 155] width 4 height 4
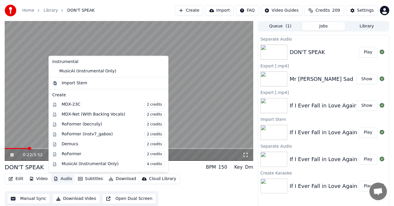
click at [61, 178] on button "Audio" at bounding box center [62, 179] width 23 height 8
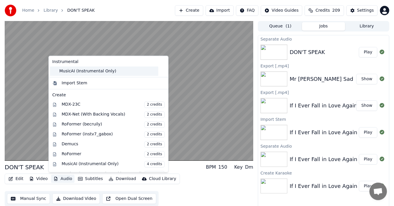
click at [88, 71] on div "MusicAI (Instrumental Only)" at bounding box center [104, 71] width 108 height 9
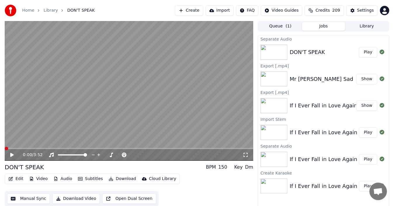
click at [8, 153] on div "0:00 / 3:52" at bounding box center [129, 155] width 244 height 6
click at [11, 156] on icon at bounding box center [12, 155] width 4 height 4
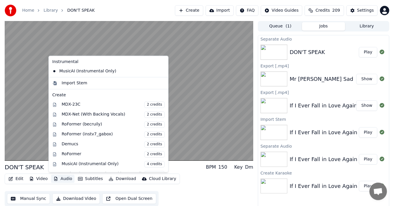
click at [57, 177] on button "Audio" at bounding box center [62, 179] width 23 height 8
click at [186, 184] on div "Edit Video Audio Subtitles Download Cloud Library Manual Sync Download Video Op…" at bounding box center [129, 190] width 248 height 33
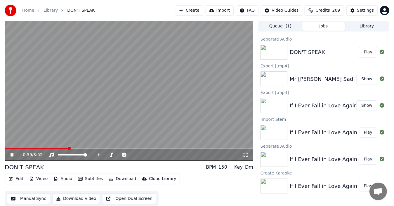
click at [12, 155] on icon at bounding box center [12, 155] width 3 height 4
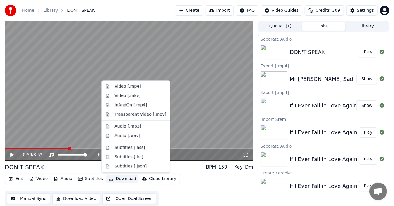
click at [118, 178] on button "Download" at bounding box center [122, 179] width 32 height 8
click at [134, 87] on div "Video [.mp4]" at bounding box center [127, 86] width 26 height 6
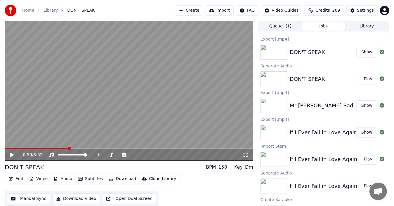
click at [372, 25] on button "Library" at bounding box center [366, 26] width 43 height 8
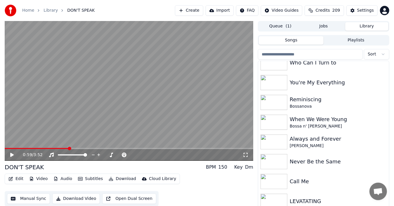
scroll to position [108, 0]
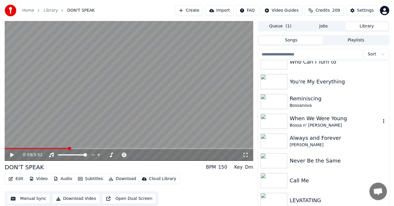
click at [318, 123] on div "Bossa n' Adele" at bounding box center [334, 126] width 91 height 6
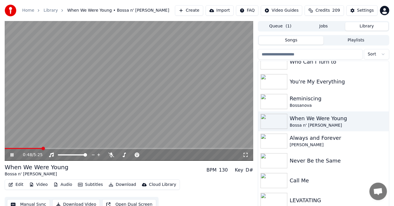
click at [11, 154] on icon at bounding box center [12, 155] width 3 height 4
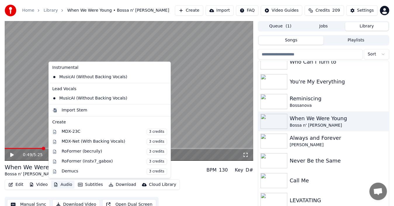
click at [60, 184] on button "Audio" at bounding box center [62, 185] width 23 height 8
click at [163, 97] on icon at bounding box center [166, 98] width 6 height 5
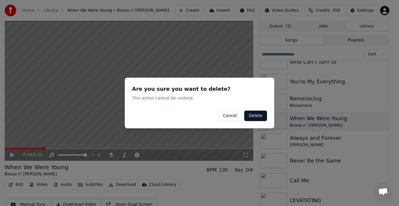
click at [257, 118] on button "Delete" at bounding box center [255, 116] width 23 height 11
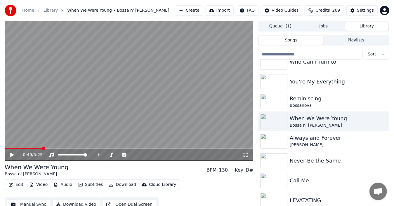
click at [9, 153] on div "0:49 / 5:25" at bounding box center [129, 155] width 244 height 6
click at [13, 155] on icon at bounding box center [12, 155] width 4 height 4
click at [13, 155] on icon at bounding box center [12, 155] width 3 height 4
click at [5, 149] on span at bounding box center [7, 149] width 4 height 4
click at [12, 155] on icon at bounding box center [12, 155] width 4 height 4
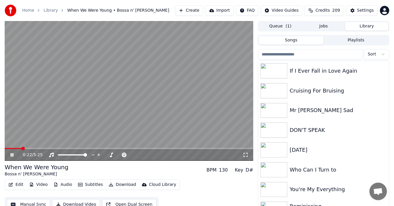
click at [12, 155] on icon at bounding box center [15, 155] width 13 height 5
click at [66, 184] on button "Audio" at bounding box center [62, 185] width 23 height 8
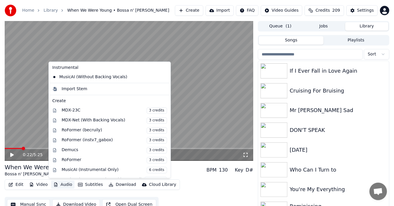
click at [163, 75] on icon at bounding box center [165, 77] width 4 height 5
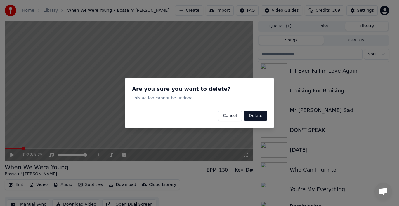
click at [255, 117] on button "Delete" at bounding box center [255, 116] width 23 height 11
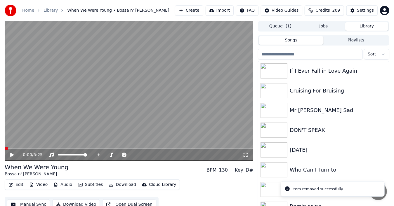
click at [5, 147] on span at bounding box center [7, 149] width 4 height 4
click at [92, 103] on video at bounding box center [129, 91] width 248 height 140
click at [13, 153] on icon at bounding box center [15, 155] width 13 height 5
click at [67, 184] on button "Audio" at bounding box center [62, 185] width 23 height 8
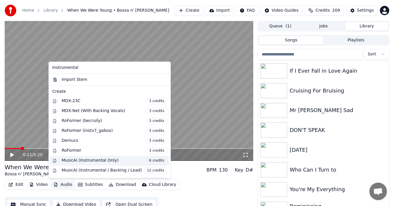
click at [87, 158] on div "MusicAI (Instrumental Only) 6 credits" at bounding box center [114, 161] width 105 height 6
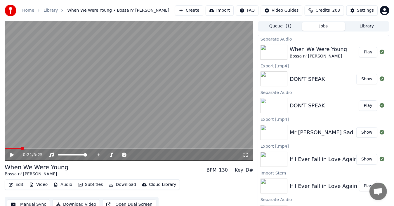
click at [327, 49] on div "When We Were Young" at bounding box center [317, 49] width 57 height 8
click at [363, 51] on button "Play" at bounding box center [368, 52] width 18 height 11
click at [12, 155] on icon at bounding box center [15, 155] width 13 height 5
click at [122, 185] on button "Download" at bounding box center [122, 185] width 32 height 8
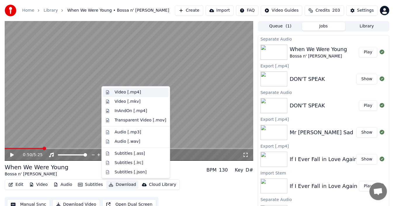
click at [125, 94] on div "Video [.mp4]" at bounding box center [127, 92] width 26 height 6
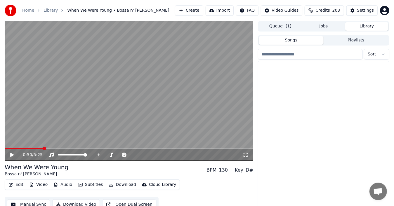
click at [365, 27] on button "Library" at bounding box center [366, 26] width 43 height 8
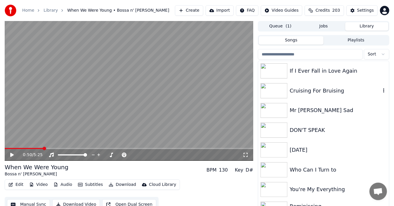
click at [331, 88] on div "Cruising For Bruising" at bounding box center [334, 91] width 91 height 8
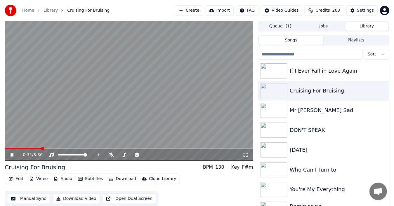
click at [61, 176] on button "Audio" at bounding box center [62, 179] width 23 height 8
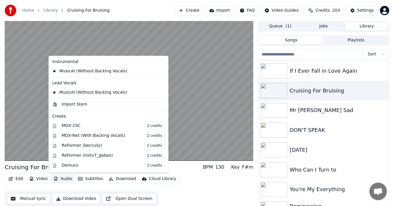
click at [160, 70] on icon at bounding box center [162, 71] width 4 height 5
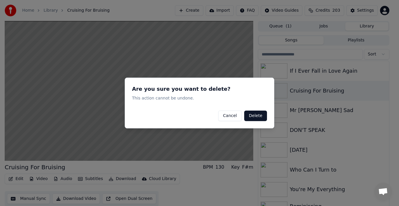
click at [256, 114] on button "Delete" at bounding box center [255, 116] width 23 height 11
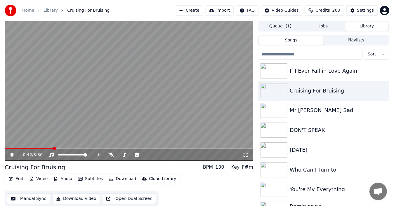
click at [174, 185] on div "Edit Video Audio Subtitles Download Cloud Library Manual Sync Download Video Op…" at bounding box center [129, 190] width 248 height 33
click at [12, 154] on icon at bounding box center [15, 155] width 13 height 5
click at [5, 147] on span at bounding box center [7, 149] width 4 height 4
click at [12, 153] on icon at bounding box center [15, 155] width 13 height 5
click at [111, 155] on icon at bounding box center [111, 155] width 6 height 5
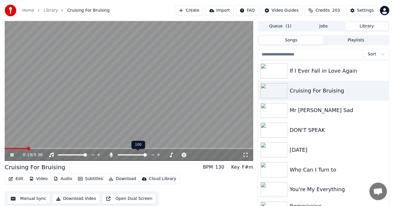
click at [111, 155] on icon at bounding box center [111, 155] width 3 height 5
click at [11, 155] on icon at bounding box center [12, 155] width 3 height 4
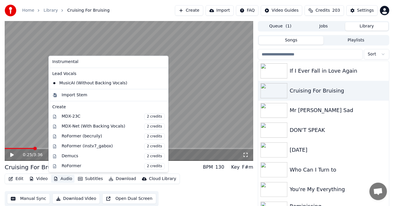
click at [63, 180] on button "Audio" at bounding box center [62, 179] width 23 height 8
click at [160, 83] on icon at bounding box center [162, 83] width 4 height 5
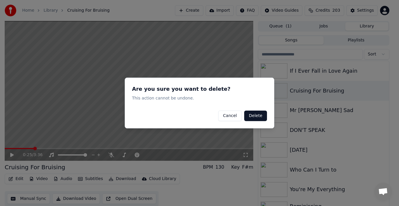
click at [255, 116] on button "Delete" at bounding box center [255, 116] width 23 height 11
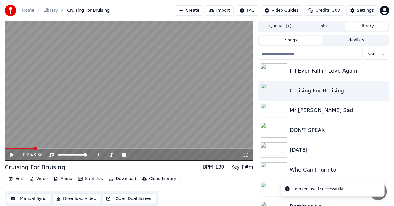
click at [11, 152] on div "0:25 / 3:36" at bounding box center [129, 155] width 244 height 6
click at [11, 154] on icon at bounding box center [12, 155] width 4 height 4
click at [14, 154] on icon at bounding box center [15, 155] width 13 height 5
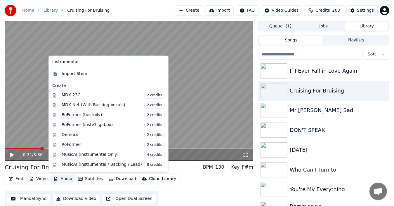
click at [56, 180] on icon "button" at bounding box center [55, 179] width 5 height 4
click at [103, 153] on div "MusicAI (Instrumental Only) 4 credits" at bounding box center [113, 155] width 103 height 6
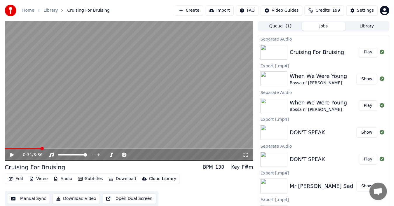
click at [320, 51] on div "Cruising For Bruising" at bounding box center [316, 52] width 55 height 8
click at [365, 51] on button "Play" at bounding box center [368, 52] width 18 height 11
click at [12, 154] on icon at bounding box center [15, 155] width 13 height 5
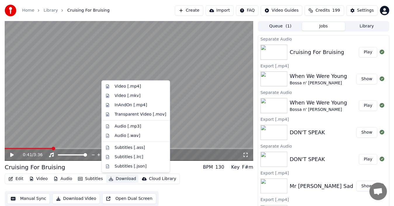
click at [123, 179] on button "Download" at bounding box center [122, 179] width 32 height 8
click at [132, 86] on div "Video [.mp4]" at bounding box center [127, 86] width 26 height 6
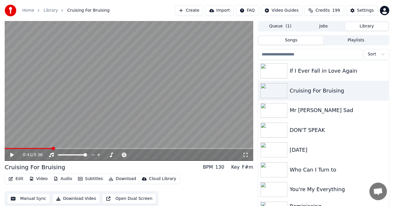
click at [366, 27] on button "Library" at bounding box center [366, 26] width 43 height 8
click at [306, 153] on div "July Morning" at bounding box center [334, 150] width 91 height 8
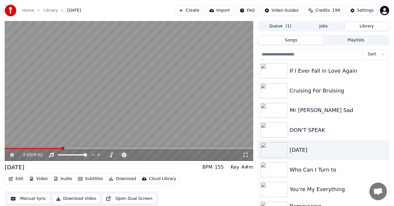
click at [62, 148] on span at bounding box center [129, 148] width 248 height 1
click at [105, 148] on span at bounding box center [129, 148] width 248 height 1
click at [12, 154] on icon at bounding box center [12, 155] width 3 height 4
click at [363, 28] on button "Library" at bounding box center [366, 26] width 43 height 8
click at [363, 24] on button "Library" at bounding box center [366, 26] width 43 height 8
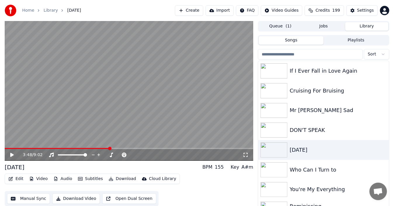
click at [368, 23] on button "Library" at bounding box center [366, 26] width 43 height 8
click at [368, 25] on button "Library" at bounding box center [366, 26] width 43 height 8
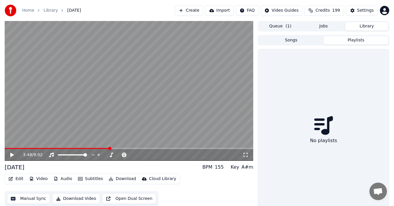
click at [359, 39] on button "Playlists" at bounding box center [355, 40] width 65 height 8
click at [368, 26] on button "Library" at bounding box center [366, 26] width 43 height 8
click at [279, 27] on button "Queue ( 1 )" at bounding box center [279, 26] width 43 height 8
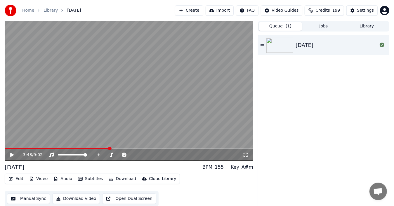
click at [195, 92] on video at bounding box center [129, 91] width 248 height 140
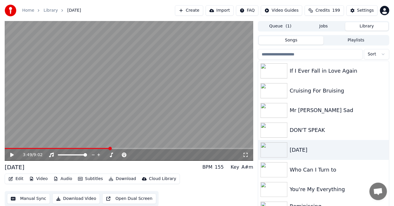
click at [371, 27] on button "Library" at bounding box center [366, 26] width 43 height 8
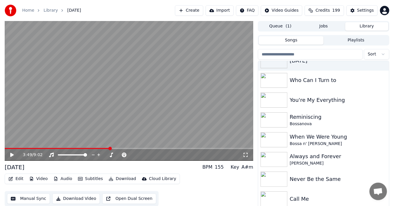
scroll to position [90, 0]
click at [310, 121] on div "Bossanova" at bounding box center [334, 123] width 91 height 6
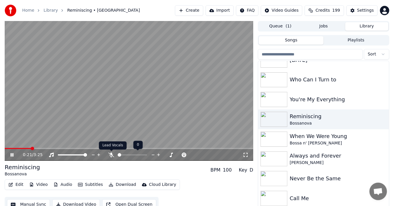
click at [111, 153] on icon at bounding box center [111, 155] width 6 height 5
click at [111, 154] on icon at bounding box center [111, 155] width 3 height 5
click at [11, 153] on icon at bounding box center [15, 155] width 13 height 5
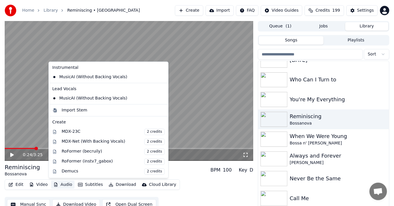
click at [63, 184] on button "Audio" at bounding box center [62, 185] width 23 height 8
click at [160, 98] on icon at bounding box center [162, 98] width 4 height 5
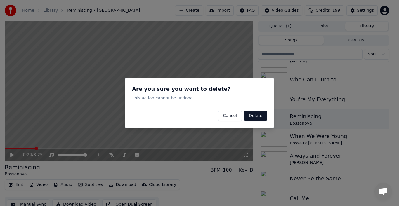
click at [254, 116] on button "Delete" at bounding box center [255, 116] width 23 height 11
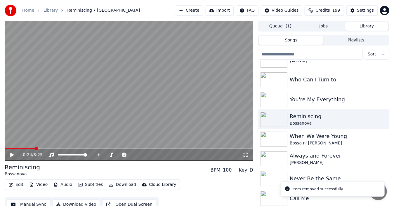
click at [11, 156] on icon at bounding box center [12, 155] width 4 height 4
click at [13, 153] on icon at bounding box center [12, 155] width 3 height 4
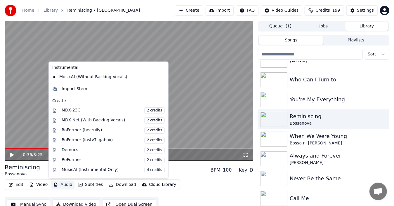
click at [58, 185] on button "Audio" at bounding box center [62, 185] width 23 height 8
click at [160, 75] on icon at bounding box center [162, 77] width 4 height 5
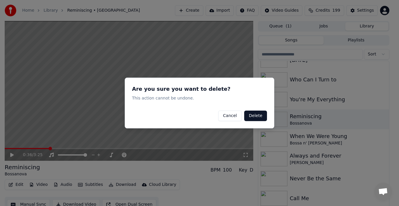
click at [264, 115] on button "Delete" at bounding box center [255, 116] width 23 height 11
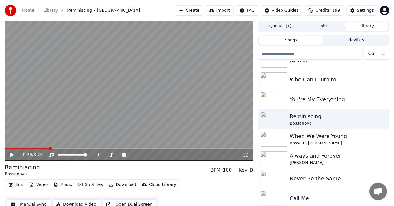
click at [11, 155] on icon at bounding box center [12, 155] width 4 height 4
click at [14, 148] on span at bounding box center [10, 148] width 10 height 1
click at [13, 154] on icon at bounding box center [12, 155] width 3 height 4
click at [125, 120] on video at bounding box center [129, 91] width 248 height 140
click at [11, 153] on icon at bounding box center [12, 155] width 3 height 4
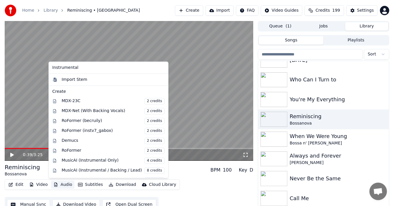
click at [64, 186] on button "Audio" at bounding box center [62, 185] width 23 height 8
click at [76, 158] on div "MusicAI (Instrumental Only) 4 credits" at bounding box center [113, 161] width 103 height 6
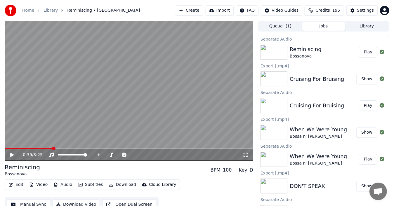
click at [362, 52] on button "Play" at bounding box center [368, 52] width 18 height 11
click at [11, 153] on icon at bounding box center [15, 155] width 13 height 5
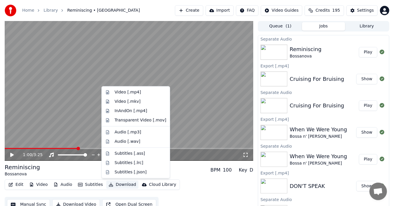
click at [116, 185] on button "Download" at bounding box center [122, 185] width 32 height 8
click at [135, 93] on div "Video [.mp4]" at bounding box center [127, 92] width 26 height 6
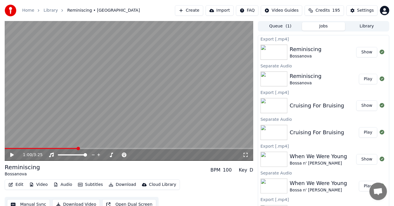
click at [365, 27] on button "Library" at bounding box center [366, 26] width 43 height 8
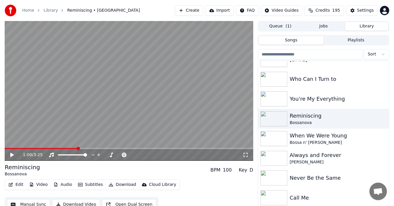
scroll to position [92, 0]
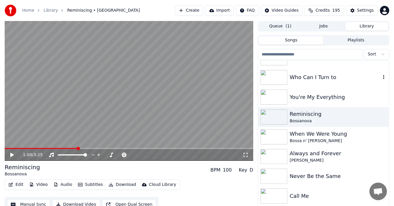
click at [279, 82] on img at bounding box center [273, 77] width 27 height 15
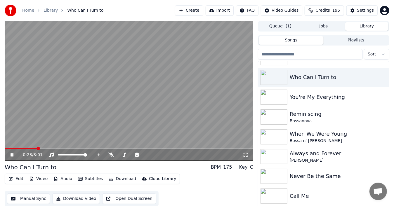
click at [64, 147] on video at bounding box center [129, 91] width 248 height 140
click at [62, 148] on span at bounding box center [129, 148] width 248 height 1
click at [15, 153] on icon at bounding box center [15, 155] width 13 height 5
click at [104, 149] on div "0:49 / 3:01" at bounding box center [129, 155] width 248 height 12
click at [104, 148] on span at bounding box center [129, 148] width 248 height 1
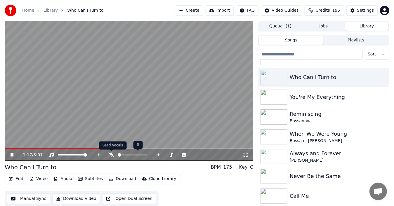
click at [112, 153] on icon at bounding box center [111, 155] width 6 height 5
click at [112, 153] on icon at bounding box center [111, 155] width 3 height 5
click at [62, 179] on button "Audio" at bounding box center [62, 179] width 23 height 8
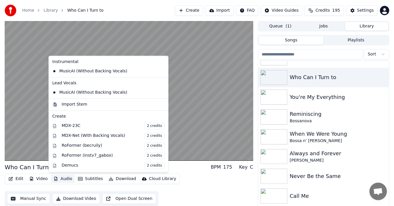
click at [160, 92] on icon at bounding box center [162, 92] width 4 height 5
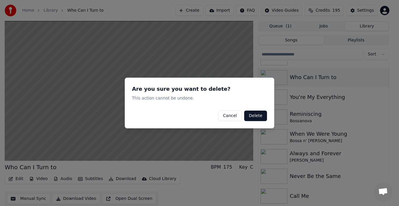
click at [257, 117] on button "Delete" at bounding box center [255, 116] width 23 height 11
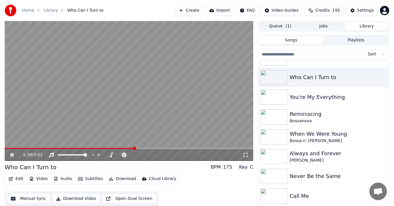
click at [66, 179] on button "Audio" at bounding box center [62, 179] width 23 height 8
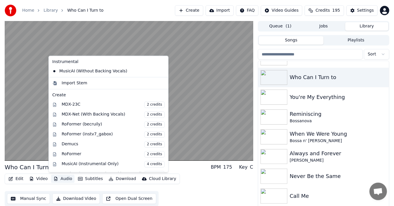
click at [160, 71] on icon at bounding box center [163, 71] width 6 height 5
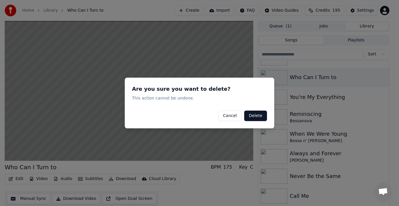
click at [253, 117] on button "Delete" at bounding box center [255, 116] width 23 height 11
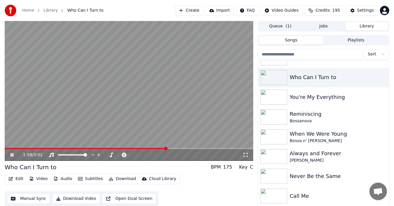
click at [12, 153] on icon at bounding box center [15, 155] width 13 height 5
click at [7, 147] on video at bounding box center [129, 91] width 248 height 140
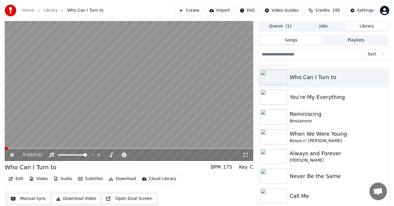
click at [5, 148] on span at bounding box center [7, 149] width 4 height 4
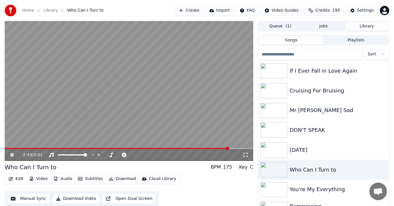
click at [12, 153] on icon at bounding box center [15, 155] width 13 height 5
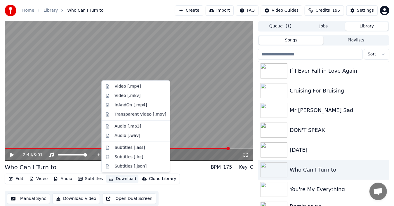
click at [120, 178] on button "Download" at bounding box center [122, 179] width 32 height 8
click at [126, 88] on div "Video [.mp4]" at bounding box center [127, 86] width 26 height 6
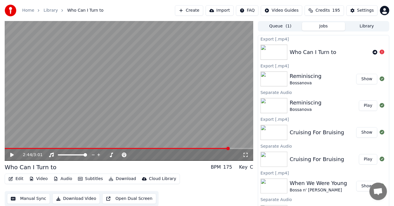
click at [330, 52] on div "Who Can I Turn to" at bounding box center [312, 52] width 47 height 8
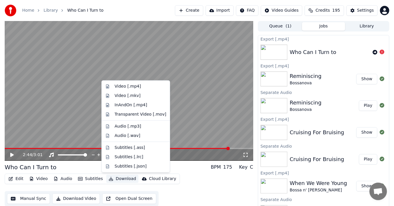
click at [114, 179] on button "Download" at bounding box center [122, 179] width 32 height 8
click at [130, 86] on div "Video [.mp4]" at bounding box center [127, 86] width 26 height 6
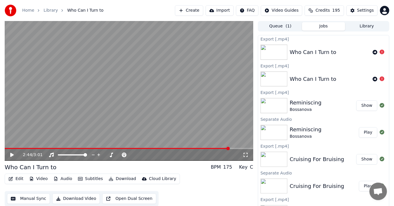
click at [317, 54] on div "Who Can I Turn to" at bounding box center [312, 52] width 47 height 8
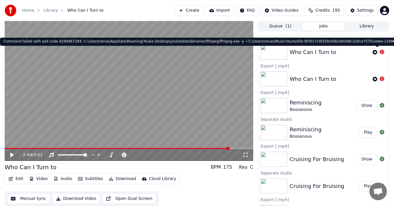
click at [379, 52] on icon at bounding box center [381, 52] width 5 height 5
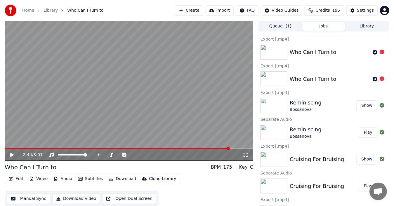
click at [379, 52] on icon at bounding box center [381, 52] width 5 height 5
click at [329, 49] on div "Who Can I Turn to" at bounding box center [312, 52] width 47 height 8
click at [379, 52] on icon at bounding box center [381, 52] width 5 height 5
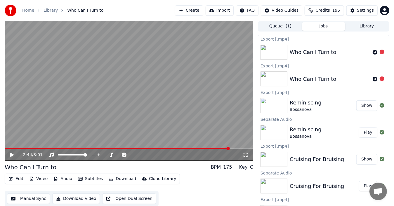
click at [379, 52] on icon at bounding box center [381, 52] width 5 height 5
click at [322, 54] on div "Who Can I Turn to" at bounding box center [312, 52] width 47 height 8
click at [320, 53] on div "Who Can I Turn to" at bounding box center [312, 52] width 47 height 8
click at [305, 81] on div "Who Can I Turn to" at bounding box center [312, 79] width 47 height 8
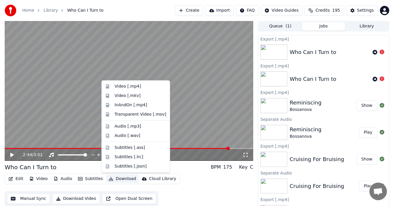
click at [112, 178] on button "Download" at bounding box center [122, 179] width 32 height 8
click at [130, 97] on div "Video [.mkv]" at bounding box center [127, 96] width 26 height 6
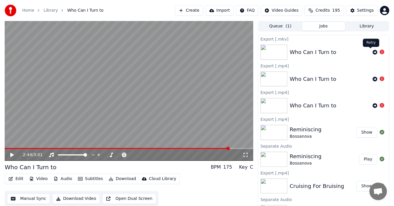
click at [372, 50] on icon at bounding box center [374, 52] width 5 height 5
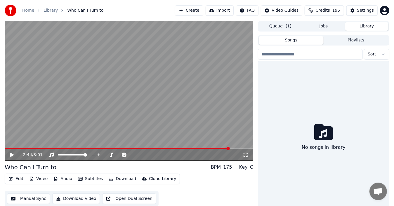
click at [362, 27] on button "Library" at bounding box center [366, 26] width 43 height 8
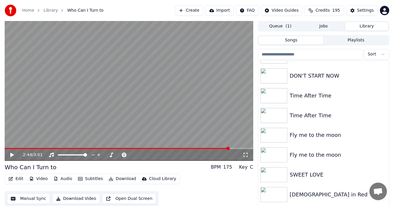
scroll to position [262, 0]
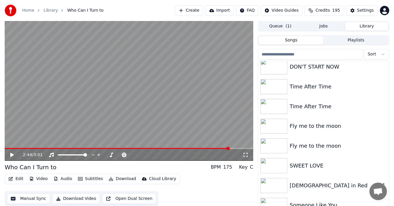
click at [302, 188] on div "Lady in Red" at bounding box center [334, 185] width 91 height 8
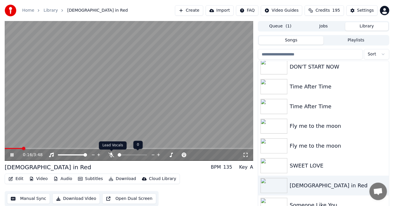
click at [111, 153] on icon at bounding box center [111, 155] width 6 height 5
click at [110, 154] on icon at bounding box center [111, 155] width 6 height 5
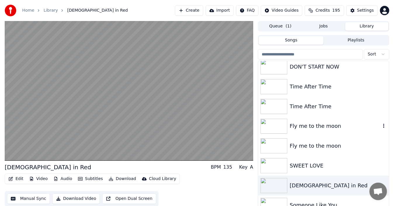
click at [322, 127] on div "Fly me to the moon" at bounding box center [334, 126] width 91 height 8
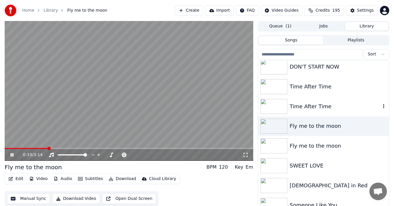
click at [271, 105] on img at bounding box center [273, 106] width 27 height 15
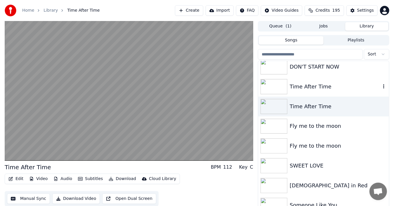
click at [277, 86] on img at bounding box center [273, 86] width 27 height 15
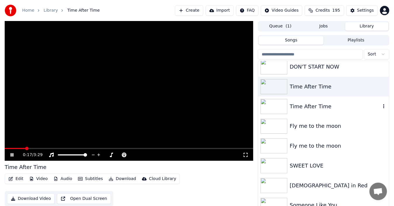
click at [334, 107] on div "Time After Time" at bounding box center [334, 106] width 91 height 8
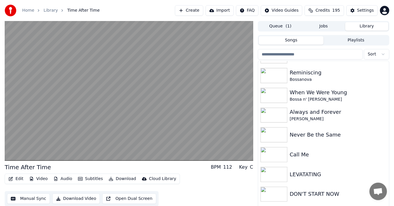
scroll to position [99, 0]
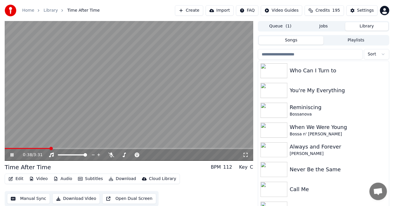
click at [221, 108] on video at bounding box center [129, 91] width 248 height 140
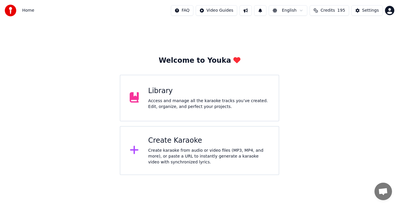
click at [190, 139] on div "Create Karaoke" at bounding box center [208, 140] width 121 height 9
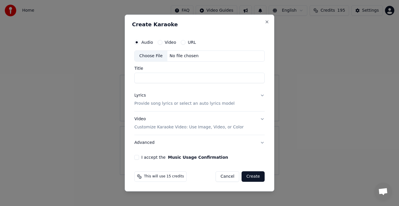
click at [145, 55] on div "Choose File" at bounding box center [150, 56] width 33 height 11
type input "**********"
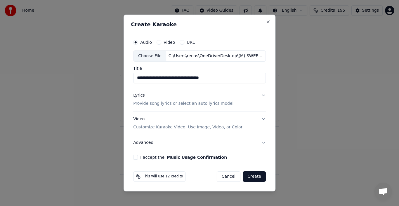
click at [140, 95] on div "Lyrics" at bounding box center [138, 95] width 11 height 6
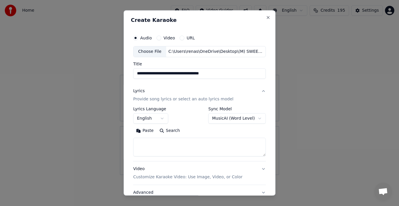
click at [143, 130] on button "Paste" at bounding box center [144, 130] width 23 height 9
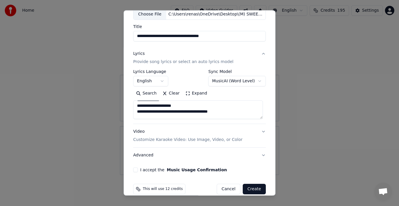
scroll to position [38, 0]
click at [146, 155] on button "Advanced" at bounding box center [199, 154] width 132 height 15
type textarea "**********"
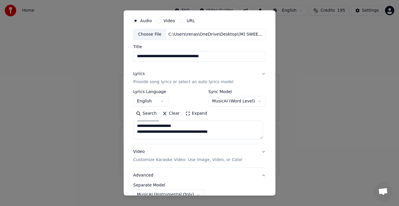
scroll to position [12, 0]
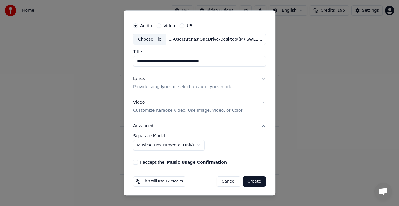
click at [264, 153] on div "**********" at bounding box center [199, 92] width 137 height 149
click at [133, 163] on button "I accept the Music Usage Confirmation" at bounding box center [135, 162] width 5 height 5
click at [246, 180] on button "Create" at bounding box center [253, 181] width 23 height 11
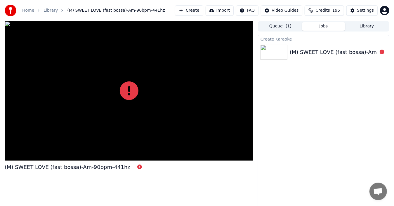
click at [158, 137] on div at bounding box center [129, 91] width 248 height 140
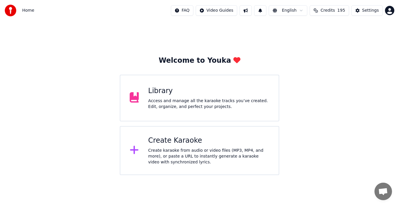
click at [163, 143] on div "Create Karaoke" at bounding box center [208, 140] width 121 height 9
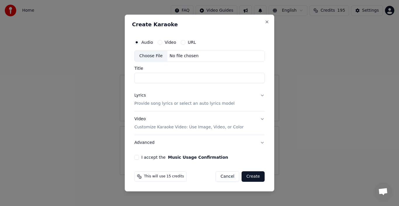
click at [154, 56] on div "Choose File" at bounding box center [150, 56] width 33 height 11
type input "**********"
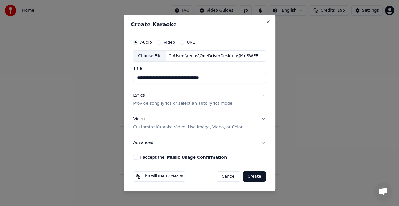
click at [142, 95] on div "Lyrics" at bounding box center [138, 95] width 11 height 6
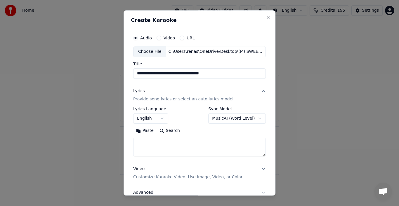
click at [142, 130] on button "Paste" at bounding box center [144, 130] width 23 height 9
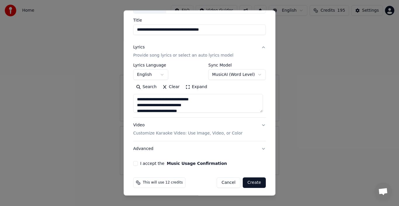
scroll to position [45, 0]
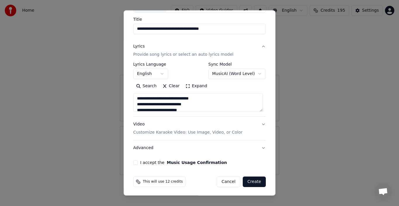
click at [141, 148] on button "Advanced" at bounding box center [199, 147] width 132 height 15
type textarea "**********"
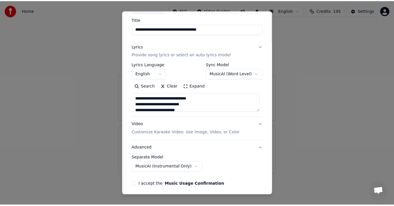
scroll to position [12, 0]
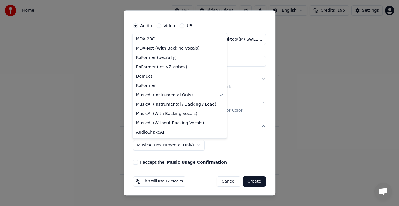
click at [185, 145] on body "**********" at bounding box center [199, 87] width 399 height 175
select select "**********"
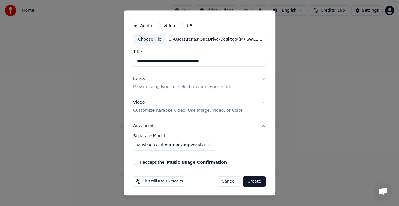
click at [135, 162] on button "I accept the Music Usage Confirmation" at bounding box center [135, 162] width 5 height 5
click at [249, 179] on button "Create" at bounding box center [253, 181] width 23 height 11
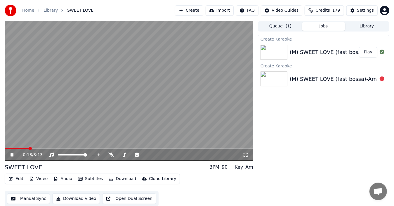
click at [111, 152] on div "0:18 / 3:13" at bounding box center [129, 155] width 248 height 12
click at [112, 153] on icon at bounding box center [111, 155] width 6 height 5
click at [113, 153] on icon at bounding box center [111, 155] width 6 height 5
click at [109, 154] on icon at bounding box center [111, 155] width 6 height 5
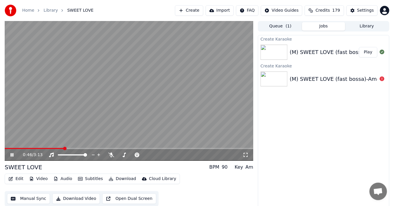
click at [11, 152] on div "0:46 / 3:13" at bounding box center [129, 155] width 244 height 6
click at [12, 154] on icon at bounding box center [15, 155] width 13 height 5
click at [58, 179] on button "Audio" at bounding box center [62, 179] width 23 height 8
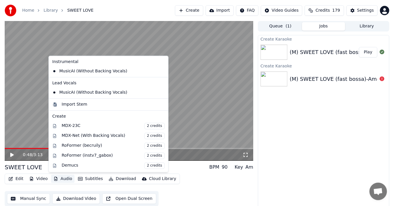
click at [160, 70] on icon at bounding box center [163, 71] width 6 height 5
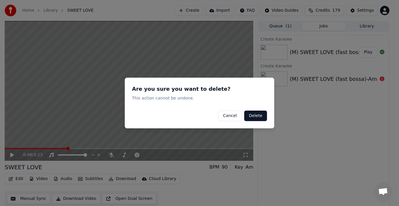
click at [254, 117] on button "Delete" at bounding box center [255, 116] width 23 height 11
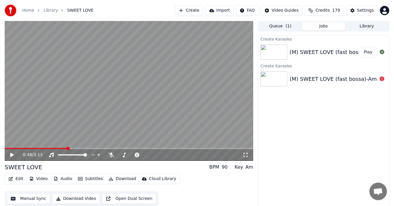
click at [63, 178] on button "Audio" at bounding box center [62, 179] width 23 height 8
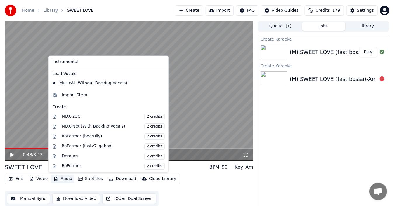
click at [160, 84] on icon at bounding box center [163, 83] width 6 height 5
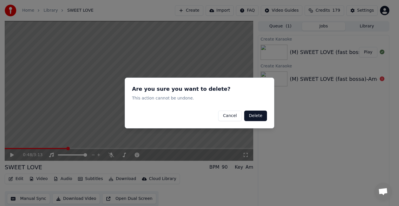
click at [253, 116] on button "Delete" at bounding box center [255, 116] width 23 height 11
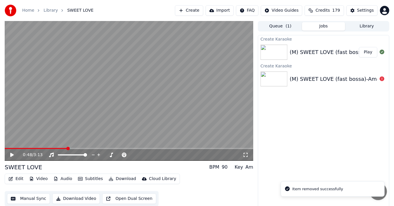
click at [13, 154] on icon at bounding box center [15, 155] width 13 height 5
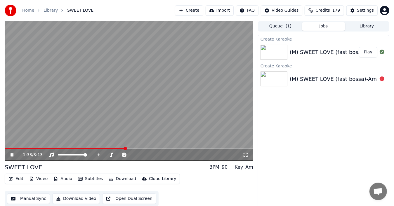
click at [13, 154] on icon at bounding box center [12, 155] width 3 height 4
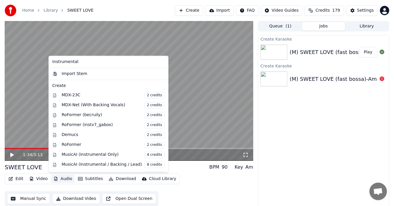
click at [67, 179] on button "Audio" at bounding box center [62, 179] width 23 height 8
click at [97, 154] on div "MusicAI (Instrumental Only) 4 credits" at bounding box center [113, 155] width 103 height 6
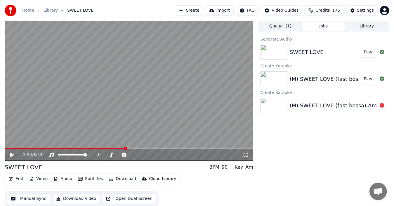
click at [369, 50] on button "Play" at bounding box center [368, 52] width 18 height 11
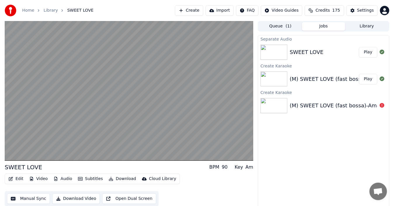
click at [326, 55] on div "SWEET LOVE" at bounding box center [323, 52] width 69 height 8
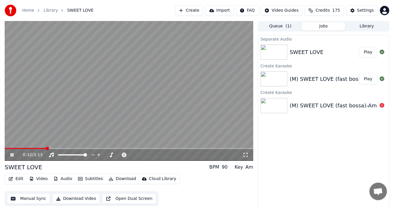
click at [13, 153] on icon at bounding box center [12, 155] width 3 height 4
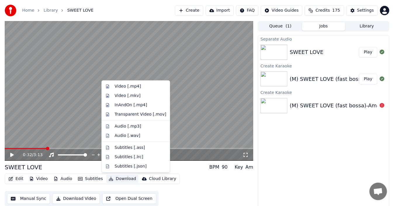
click at [123, 178] on button "Download" at bounding box center [122, 179] width 32 height 8
click at [134, 86] on div "Video [.mp4]" at bounding box center [127, 86] width 26 height 6
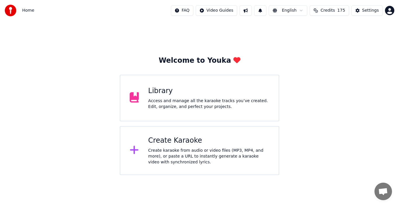
click at [173, 145] on div "Create Karaoke Create karaoke from audio or video files (MP3, MP4, and more), o…" at bounding box center [208, 150] width 121 height 29
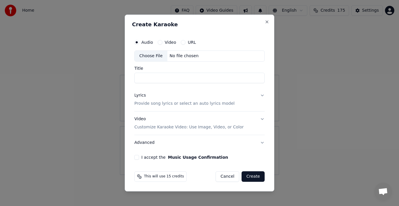
click at [149, 55] on div "Choose File" at bounding box center [150, 56] width 33 height 11
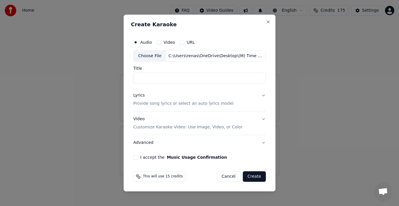
type input "**********"
click at [142, 95] on div "Lyrics" at bounding box center [138, 95] width 11 height 6
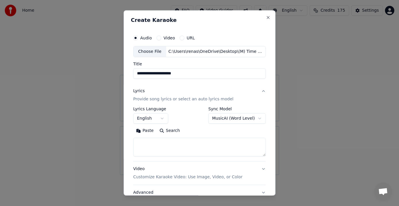
click at [146, 130] on button "Paste" at bounding box center [144, 130] width 23 height 9
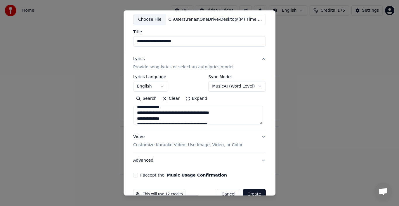
scroll to position [45, 0]
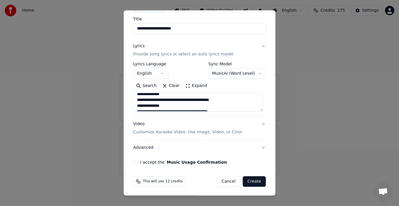
click at [143, 146] on button "Advanced" at bounding box center [199, 147] width 132 height 15
type textarea "**********"
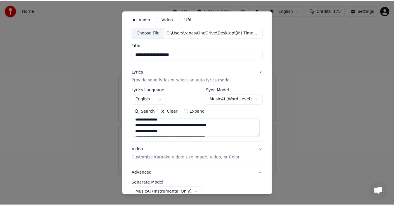
scroll to position [12, 0]
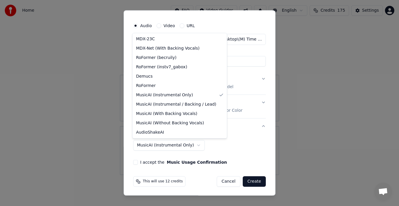
click at [189, 145] on body "**********" at bounding box center [199, 87] width 399 height 175
select select "**********"
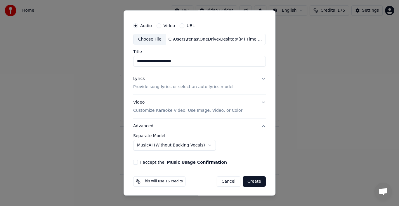
click at [134, 162] on button "I accept the Music Usage Confirmation" at bounding box center [135, 162] width 5 height 5
click at [248, 182] on button "Create" at bounding box center [253, 181] width 23 height 11
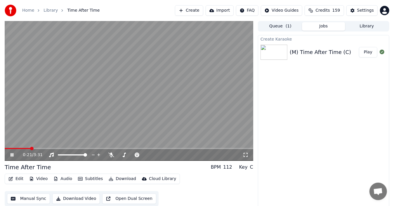
click at [13, 155] on icon at bounding box center [12, 155] width 3 height 4
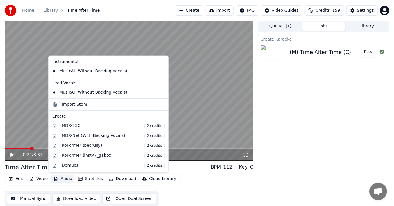
click at [62, 179] on button "Audio" at bounding box center [62, 179] width 23 height 8
click at [160, 71] on icon at bounding box center [162, 71] width 4 height 5
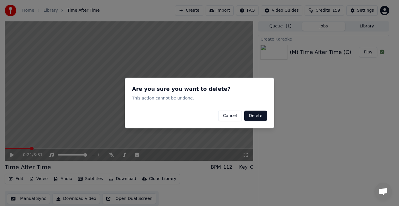
click at [257, 117] on button "Delete" at bounding box center [255, 116] width 23 height 11
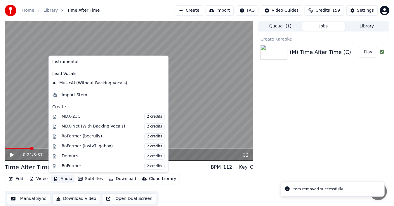
click at [64, 177] on button "Audio" at bounding box center [62, 179] width 23 height 8
click at [160, 83] on icon at bounding box center [162, 83] width 4 height 5
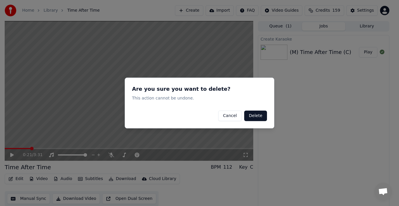
click at [250, 113] on button "Delete" at bounding box center [255, 116] width 23 height 11
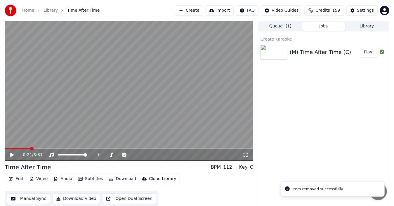
click at [12, 155] on icon at bounding box center [12, 155] width 4 height 4
click at [13, 153] on icon at bounding box center [15, 155] width 13 height 5
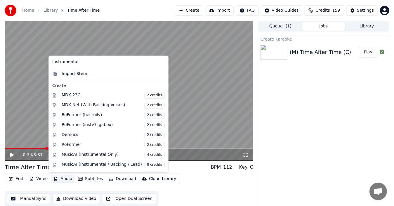
click at [68, 179] on button "Audio" at bounding box center [62, 179] width 23 height 8
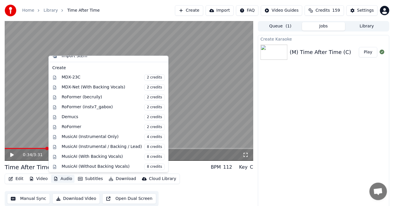
scroll to position [20, 0]
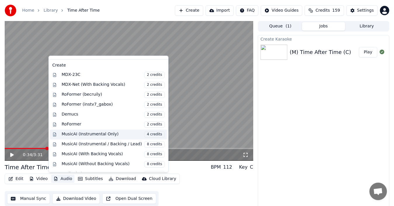
click at [97, 133] on div "MusicAI (Instrumental Only) 4 credits" at bounding box center [113, 134] width 103 height 6
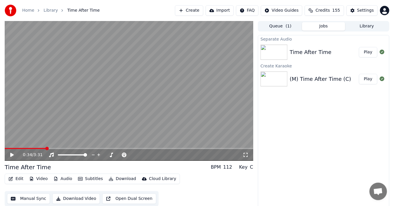
click at [309, 52] on div "Time After Time" at bounding box center [310, 52] width 42 height 8
click at [369, 53] on button "Play" at bounding box center [368, 52] width 18 height 11
click at [180, 114] on video at bounding box center [129, 91] width 248 height 140
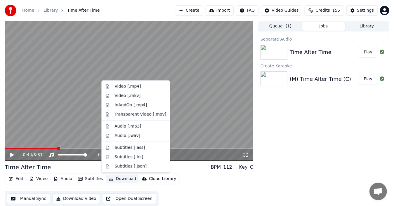
click at [118, 178] on button "Download" at bounding box center [122, 179] width 32 height 8
click at [134, 88] on div "Video [.mp4]" at bounding box center [127, 86] width 26 height 6
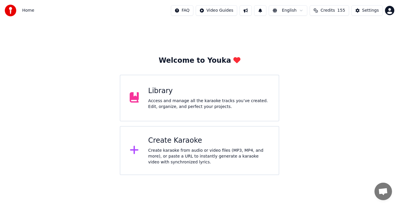
click at [150, 143] on div "Create Karaoke" at bounding box center [208, 140] width 121 height 9
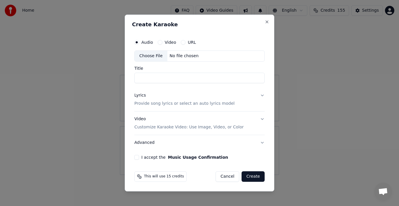
click at [146, 56] on div "Choose File" at bounding box center [150, 56] width 33 height 11
type input "**********"
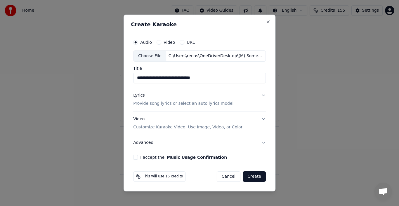
click at [139, 96] on div "Lyrics" at bounding box center [138, 95] width 11 height 6
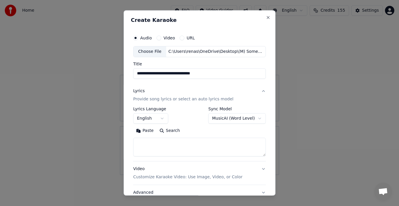
click at [145, 131] on button "Paste" at bounding box center [144, 130] width 23 height 9
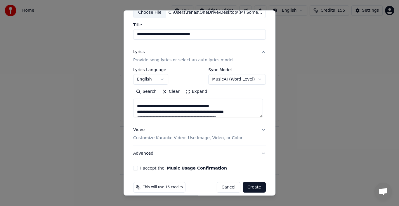
scroll to position [40, 0]
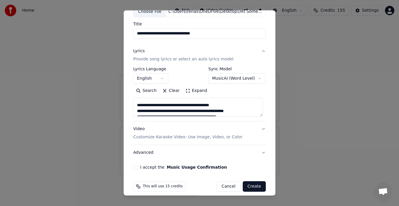
click at [144, 152] on button "Advanced" at bounding box center [199, 152] width 132 height 15
type textarea "**********"
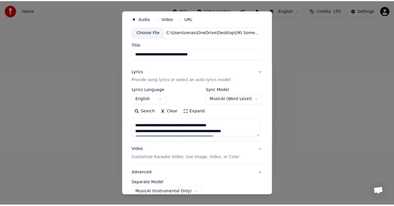
scroll to position [12, 0]
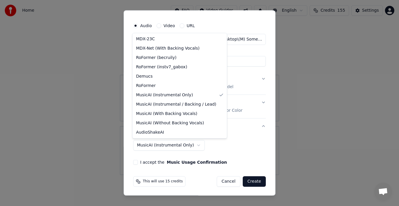
click at [189, 145] on body "**********" at bounding box center [199, 87] width 399 height 175
select select "**********"
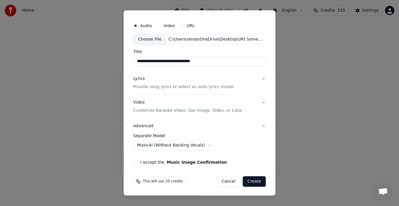
click at [135, 162] on button "I accept the Music Usage Confirmation" at bounding box center [135, 162] width 5 height 5
click at [251, 182] on button "Create" at bounding box center [253, 181] width 23 height 11
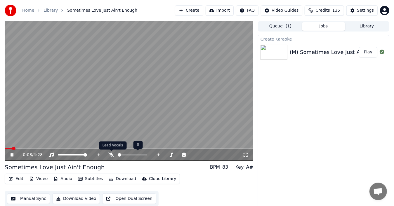
click at [112, 153] on icon at bounding box center [111, 155] width 6 height 5
click at [111, 154] on icon at bounding box center [111, 155] width 3 height 5
click at [111, 154] on icon at bounding box center [111, 155] width 6 height 5
click at [11, 154] on icon at bounding box center [12, 155] width 3 height 4
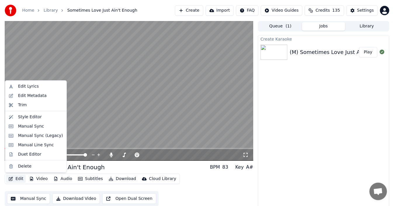
click at [19, 180] on button "Edit" at bounding box center [16, 179] width 20 height 8
click at [36, 153] on div "Duet Editor" at bounding box center [29, 154] width 23 height 6
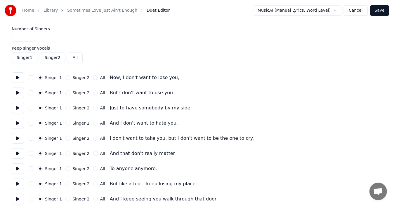
click at [18, 78] on button at bounding box center [18, 77] width 12 height 11
click at [69, 78] on div "Singer 2" at bounding box center [77, 77] width 24 height 5
click at [68, 77] on div "Singer 2" at bounding box center [77, 77] width 24 height 5
click at [65, 77] on button "Singer 2" at bounding box center [67, 77] width 5 height 5
click at [18, 93] on button at bounding box center [18, 93] width 12 height 11
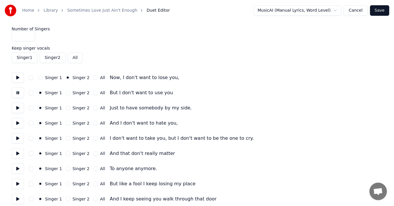
click at [18, 93] on button at bounding box center [18, 93] width 12 height 11
click at [68, 93] on div "Singer 2" at bounding box center [77, 92] width 24 height 5
click at [65, 93] on button "Singer 2" at bounding box center [67, 92] width 5 height 5
click at [18, 108] on button at bounding box center [18, 108] width 12 height 11
click at [66, 108] on button "Singer 2" at bounding box center [67, 108] width 5 height 5
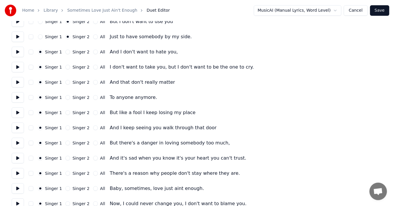
scroll to position [58, 0]
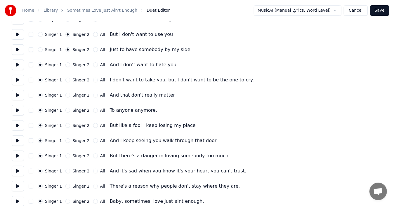
click at [17, 65] on button at bounding box center [18, 65] width 12 height 11
click at [65, 64] on button "Singer 2" at bounding box center [67, 64] width 5 height 5
click at [17, 79] on button at bounding box center [18, 80] width 12 height 11
click at [65, 79] on button "Singer 2" at bounding box center [67, 80] width 5 height 5
click at [17, 95] on button at bounding box center [18, 95] width 12 height 11
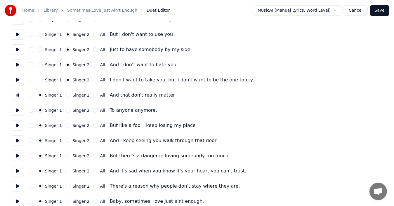
click at [65, 95] on button "Singer 2" at bounding box center [67, 95] width 5 height 5
click at [17, 110] on button at bounding box center [18, 110] width 12 height 11
click at [65, 111] on button "Singer 2" at bounding box center [67, 110] width 5 height 5
click at [16, 126] on button at bounding box center [18, 125] width 12 height 11
click at [65, 125] on button "Singer 2" at bounding box center [67, 125] width 5 height 5
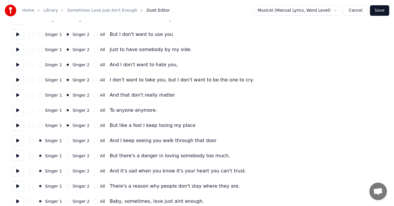
scroll to position [88, 0]
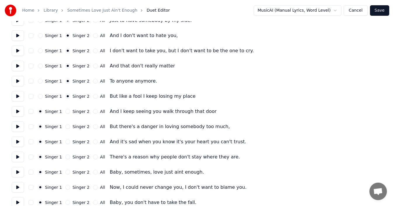
click at [17, 111] on button at bounding box center [18, 111] width 12 height 11
click at [65, 111] on button "Singer 2" at bounding box center [67, 111] width 5 height 5
click at [17, 125] on button at bounding box center [18, 126] width 12 height 11
click at [93, 127] on button "All" at bounding box center [95, 126] width 5 height 5
click at [19, 141] on button at bounding box center [18, 142] width 12 height 11
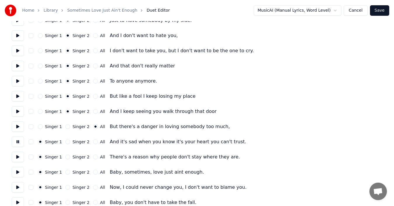
click at [93, 142] on button "All" at bounding box center [95, 141] width 5 height 5
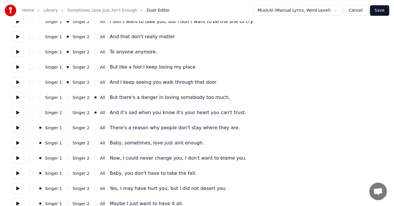
click at [18, 128] on button at bounding box center [18, 128] width 12 height 11
click at [93, 127] on button "All" at bounding box center [95, 127] width 5 height 5
click at [19, 142] on button at bounding box center [18, 143] width 12 height 11
click at [67, 142] on button "Singer 2" at bounding box center [67, 143] width 5 height 5
click at [18, 158] on button at bounding box center [18, 158] width 12 height 11
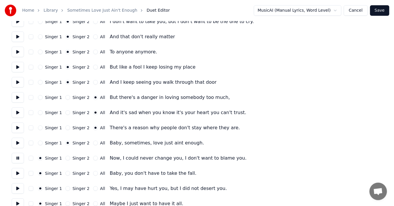
click at [66, 158] on button "Singer 2" at bounding box center [67, 158] width 5 height 5
click at [18, 174] on button at bounding box center [18, 173] width 12 height 11
click at [67, 173] on button "Singer 2" at bounding box center [67, 173] width 5 height 5
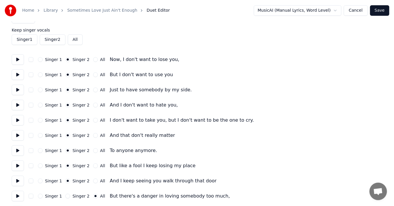
scroll to position [22, 0]
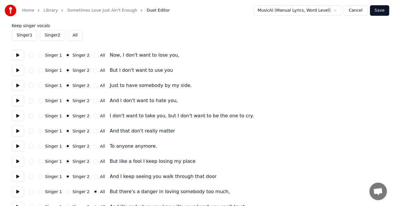
click at [39, 54] on button "Singer 1" at bounding box center [40, 55] width 5 height 5
click at [40, 71] on button "Singer 1" at bounding box center [40, 70] width 5 height 5
click at [40, 86] on button "Singer 1" at bounding box center [40, 85] width 5 height 5
click at [40, 102] on button "Singer 1" at bounding box center [40, 100] width 5 height 5
click at [40, 116] on button "Singer 1" at bounding box center [40, 115] width 5 height 5
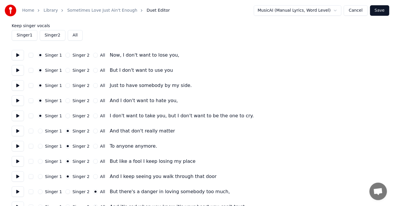
click at [38, 132] on button "Singer 1" at bounding box center [40, 131] width 5 height 5
click at [39, 147] on button "Singer 1" at bounding box center [40, 146] width 5 height 5
click at [40, 162] on button "Singer 1" at bounding box center [40, 161] width 5 height 5
click at [39, 178] on button "Singer 1" at bounding box center [40, 176] width 5 height 5
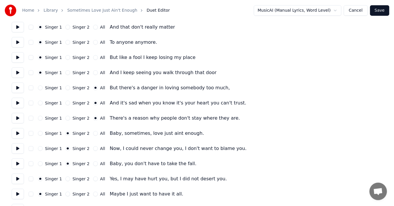
scroll to position [139, 0]
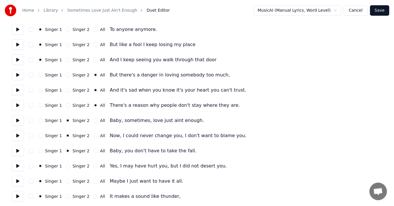
click at [39, 121] on button "Singer 1" at bounding box center [40, 120] width 5 height 5
click at [40, 137] on button "Singer 1" at bounding box center [40, 135] width 5 height 5
click at [42, 151] on button "Singer 1" at bounding box center [40, 151] width 5 height 5
click at [18, 165] on button at bounding box center [18, 166] width 12 height 11
click at [67, 166] on button "Singer 2" at bounding box center [67, 166] width 5 height 5
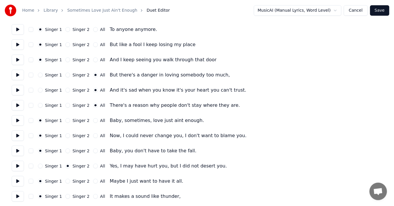
click at [20, 180] on button at bounding box center [18, 181] width 12 height 11
click at [67, 182] on button "Singer 2" at bounding box center [67, 181] width 5 height 5
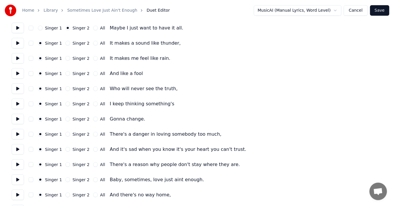
scroll to position [285, 0]
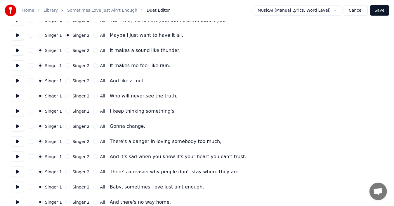
click at [18, 50] on button at bounding box center [18, 50] width 12 height 11
click at [93, 50] on button "All" at bounding box center [95, 50] width 5 height 5
click at [17, 64] on button at bounding box center [18, 65] width 12 height 11
click at [93, 65] on button "All" at bounding box center [95, 65] width 5 height 5
click at [14, 80] on button at bounding box center [18, 81] width 12 height 11
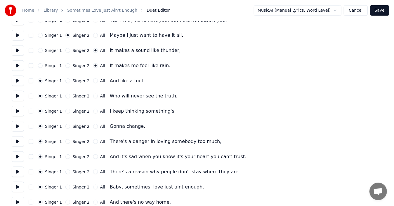
click at [18, 96] on button at bounding box center [18, 96] width 12 height 11
click at [17, 111] on button at bounding box center [18, 111] width 12 height 11
click at [17, 125] on button at bounding box center [18, 126] width 12 height 11
click at [16, 141] on button at bounding box center [18, 141] width 12 height 11
click at [93, 141] on button "All" at bounding box center [95, 141] width 5 height 5
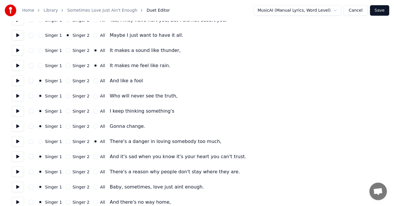
click at [17, 157] on button at bounding box center [18, 156] width 12 height 11
click at [93, 156] on button "All" at bounding box center [95, 156] width 5 height 5
click at [17, 171] on button at bounding box center [18, 172] width 12 height 11
click at [93, 172] on button "All" at bounding box center [95, 172] width 5 height 5
click at [15, 187] on button at bounding box center [18, 187] width 12 height 11
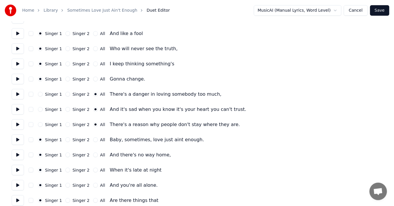
scroll to position [343, 0]
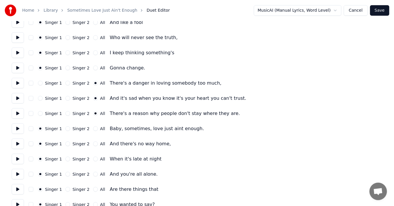
click at [18, 143] on button at bounding box center [18, 144] width 12 height 11
click at [18, 144] on button at bounding box center [18, 144] width 12 height 11
click at [17, 159] on button at bounding box center [18, 159] width 12 height 11
click at [19, 174] on button at bounding box center [18, 174] width 12 height 11
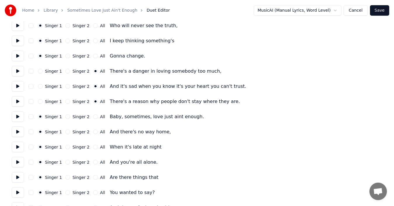
scroll to position [373, 0]
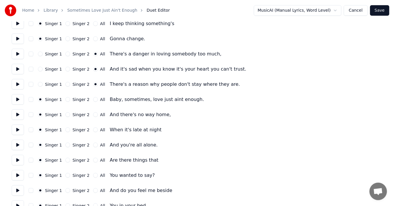
click at [17, 160] on button at bounding box center [18, 160] width 12 height 11
click at [16, 173] on button at bounding box center [18, 175] width 12 height 11
click at [16, 190] on button at bounding box center [18, 190] width 12 height 11
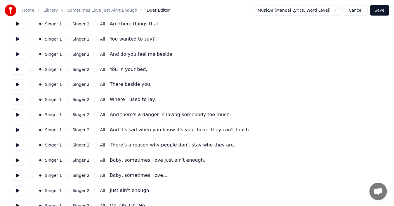
scroll to position [512, 0]
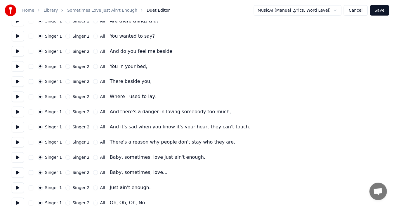
click at [18, 50] on button at bounding box center [18, 51] width 12 height 11
click at [17, 66] on button at bounding box center [18, 66] width 12 height 11
click at [18, 81] on button at bounding box center [18, 81] width 12 height 11
click at [16, 99] on button at bounding box center [18, 97] width 12 height 11
click at [15, 112] on button at bounding box center [18, 112] width 12 height 11
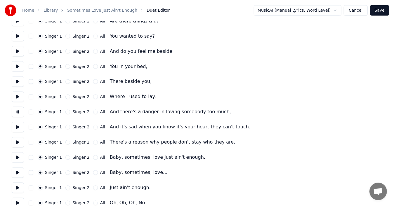
click at [93, 113] on button "All" at bounding box center [95, 112] width 5 height 5
click at [16, 128] on button at bounding box center [18, 127] width 12 height 11
click at [93, 128] on button "All" at bounding box center [95, 127] width 5 height 5
click at [18, 143] on button at bounding box center [18, 142] width 12 height 11
click at [93, 143] on button "All" at bounding box center [95, 142] width 5 height 5
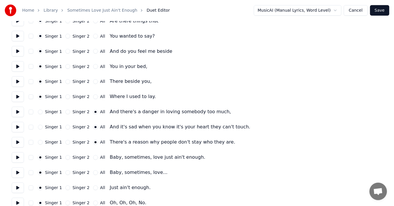
click at [16, 158] on button at bounding box center [18, 157] width 12 height 11
click at [19, 173] on button at bounding box center [18, 172] width 12 height 11
click at [19, 188] on button at bounding box center [18, 188] width 12 height 11
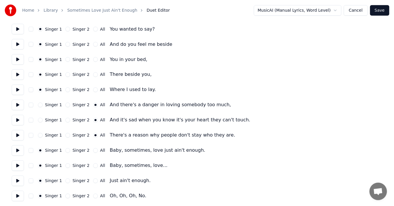
scroll to position [520, 0]
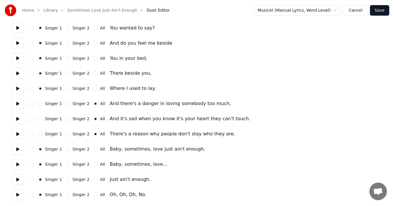
click at [17, 194] on button at bounding box center [18, 195] width 12 height 11
click at [382, 12] on button "Save" at bounding box center [379, 10] width 19 height 11
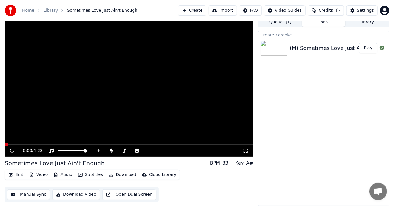
scroll to position [4, 0]
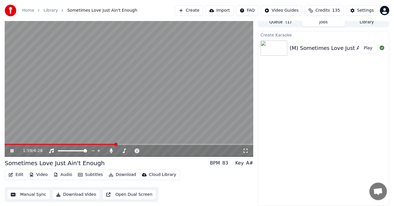
click at [117, 87] on video at bounding box center [129, 87] width 248 height 140
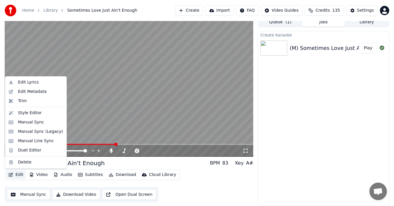
click at [22, 173] on button "Edit" at bounding box center [16, 175] width 20 height 8
click at [39, 151] on div "Duet Editor" at bounding box center [40, 150] width 45 height 6
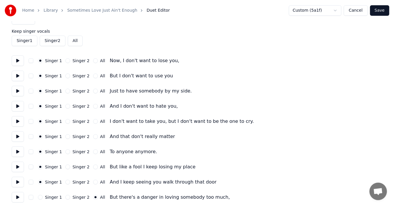
scroll to position [29, 0]
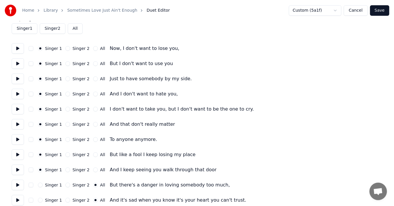
click at [67, 49] on button "Singer 2" at bounding box center [67, 48] width 5 height 5
click at [67, 65] on button "Singer 2" at bounding box center [67, 63] width 5 height 5
click at [66, 79] on button "Singer 2" at bounding box center [67, 78] width 5 height 5
click at [67, 93] on button "Singer 2" at bounding box center [67, 94] width 5 height 5
click at [67, 108] on div "Singer 2" at bounding box center [77, 109] width 24 height 5
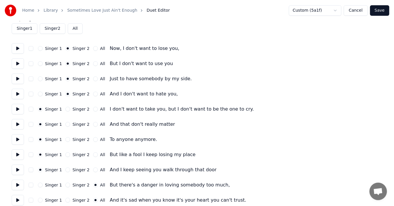
click at [67, 109] on button "Singer 2" at bounding box center [67, 109] width 5 height 5
click at [67, 125] on button "Singer 2" at bounding box center [67, 124] width 5 height 5
click at [65, 139] on button "Singer 2" at bounding box center [67, 139] width 5 height 5
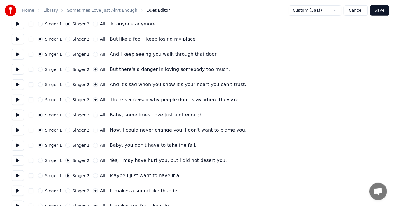
scroll to position [151, 0]
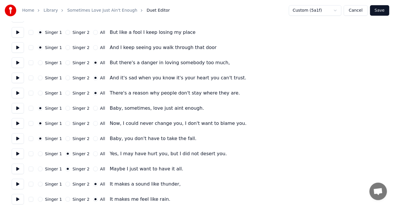
click at [65, 33] on button "Singer 2" at bounding box center [67, 32] width 5 height 5
click at [65, 48] on button "Singer 2" at bounding box center [67, 47] width 5 height 5
click at [67, 108] on button "Singer 2" at bounding box center [67, 108] width 5 height 5
click at [66, 123] on button "Singer 2" at bounding box center [67, 123] width 5 height 5
click at [67, 139] on button "Singer 2" at bounding box center [67, 138] width 5 height 5
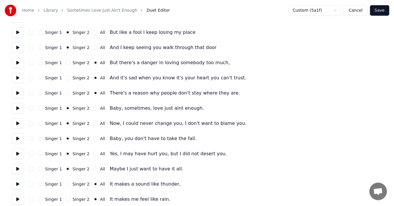
click at [38, 153] on button "Singer 1" at bounding box center [40, 153] width 5 height 5
click at [38, 169] on button "Singer 1" at bounding box center [40, 169] width 5 height 5
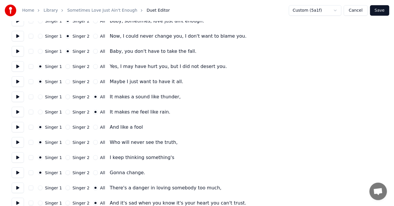
scroll to position [239, 0]
click at [67, 127] on button "Singer 2" at bounding box center [67, 127] width 5 height 5
click at [67, 142] on div "Singer 2" at bounding box center [77, 142] width 24 height 5
click at [66, 156] on button "Singer 2" at bounding box center [67, 157] width 5 height 5
click at [68, 173] on div "Singer 2" at bounding box center [77, 172] width 24 height 5
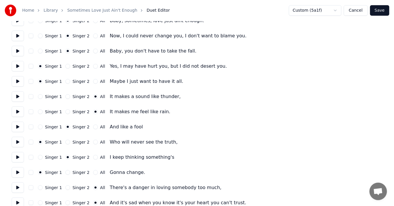
click at [41, 187] on button "Singer 1" at bounding box center [40, 187] width 5 height 5
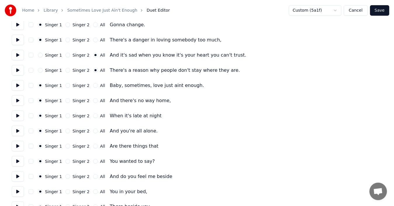
scroll to position [385, 0]
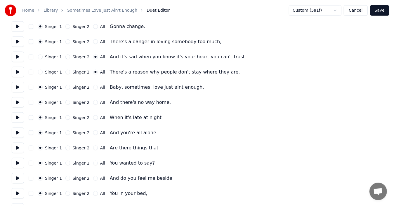
click at [16, 42] on button at bounding box center [18, 41] width 12 height 11
click at [93, 42] on button "All" at bounding box center [95, 41] width 5 height 5
click at [15, 26] on button at bounding box center [18, 26] width 12 height 11
click at [17, 88] on button at bounding box center [18, 87] width 12 height 11
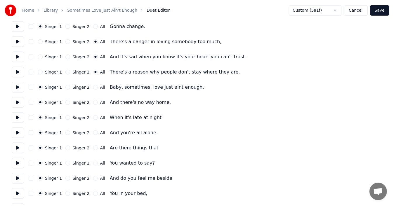
click at [68, 87] on div "Singer 2" at bounding box center [77, 87] width 24 height 5
click at [65, 88] on button "Singer 2" at bounding box center [67, 87] width 5 height 5
click at [66, 102] on button "Singer 2" at bounding box center [67, 102] width 5 height 5
click at [66, 118] on button "Singer 2" at bounding box center [67, 117] width 5 height 5
click at [65, 134] on button "Singer 2" at bounding box center [67, 132] width 5 height 5
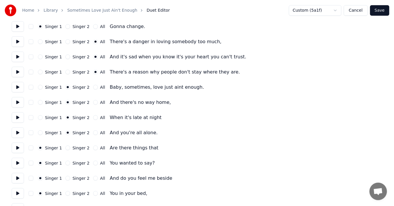
click at [65, 147] on button "Singer 2" at bounding box center [67, 148] width 5 height 5
click at [65, 163] on button "Singer 2" at bounding box center [67, 163] width 5 height 5
click at [65, 178] on button "Singer 2" at bounding box center [67, 178] width 5 height 5
click at [66, 194] on button "Singer 2" at bounding box center [67, 193] width 5 height 5
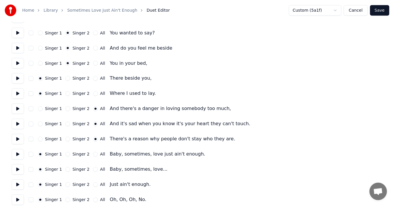
scroll to position [520, 0]
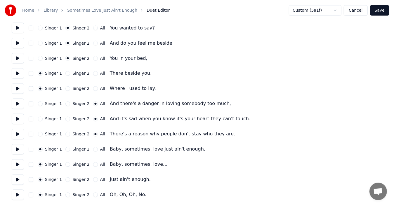
click at [65, 74] on button "Singer 2" at bounding box center [67, 73] width 5 height 5
click at [65, 89] on button "Singer 2" at bounding box center [67, 88] width 5 height 5
click at [67, 149] on button "Singer 2" at bounding box center [67, 149] width 5 height 5
click at [68, 164] on div "Singer 2" at bounding box center [77, 164] width 24 height 5
click at [67, 165] on button "Singer 2" at bounding box center [67, 164] width 5 height 5
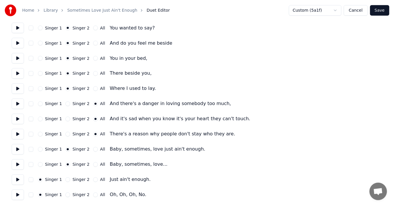
click at [65, 180] on button "Singer 2" at bounding box center [67, 179] width 5 height 5
click at [65, 195] on button "Singer 2" at bounding box center [67, 195] width 5 height 5
click at [17, 149] on button at bounding box center [18, 149] width 12 height 11
click at [16, 134] on button at bounding box center [18, 134] width 12 height 11
click at [16, 119] on button at bounding box center [18, 119] width 12 height 11
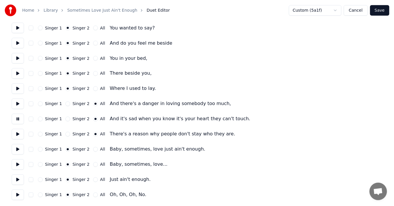
click at [19, 103] on button at bounding box center [18, 104] width 12 height 11
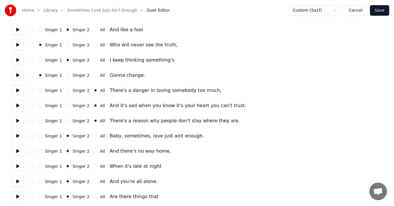
scroll to position [316, 0]
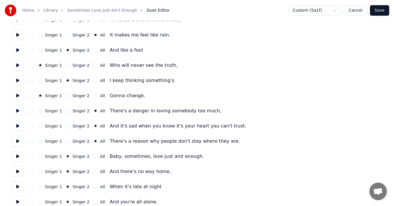
click at [16, 65] on button at bounding box center [18, 65] width 12 height 11
click at [16, 64] on button at bounding box center [18, 65] width 12 height 11
click at [65, 65] on button "Singer 2" at bounding box center [67, 65] width 5 height 5
click at [20, 81] on button at bounding box center [18, 80] width 12 height 11
click at [15, 98] on button at bounding box center [18, 95] width 12 height 11
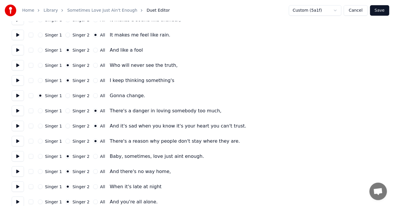
click at [65, 95] on button "Singer 2" at bounding box center [67, 95] width 5 height 5
click at [19, 110] on button at bounding box center [18, 111] width 12 height 11
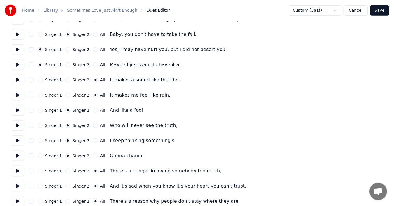
scroll to position [199, 0]
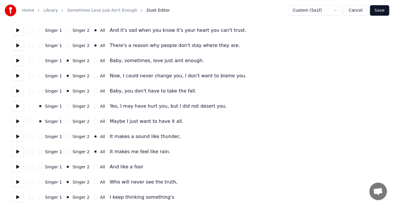
click at [19, 91] on button at bounding box center [18, 91] width 12 height 11
click at [16, 106] on button at bounding box center [18, 106] width 12 height 11
click at [18, 123] on button at bounding box center [18, 121] width 12 height 11
click at [16, 137] on button at bounding box center [18, 136] width 12 height 11
click at [18, 152] on button at bounding box center [18, 151] width 12 height 11
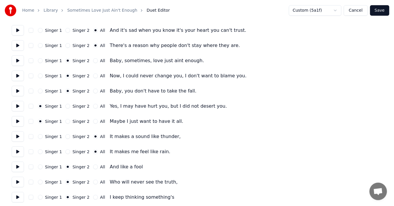
click at [17, 167] on button at bounding box center [18, 167] width 12 height 11
click at [233, 147] on div "Singer 1 Singer 2 All It makes me feel like rain." at bounding box center [197, 151] width 370 height 11
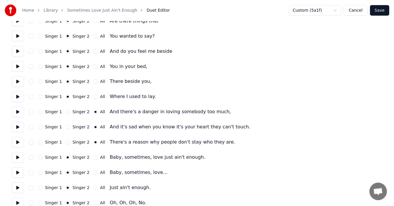
scroll to position [520, 0]
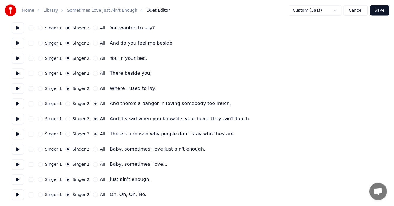
click at [381, 10] on button "Save" at bounding box center [379, 10] width 19 height 11
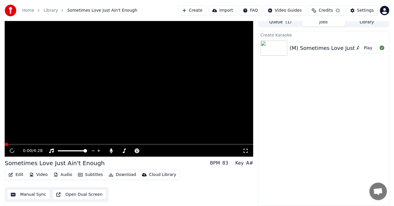
scroll to position [4, 0]
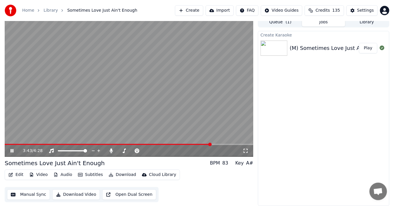
click at [211, 144] on span at bounding box center [108, 144] width 206 height 1
click at [12, 149] on icon at bounding box center [15, 151] width 13 height 5
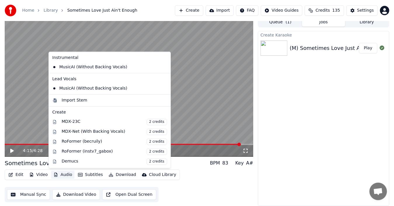
click at [59, 174] on button "Audio" at bounding box center [62, 175] width 23 height 8
click at [163, 87] on icon at bounding box center [165, 88] width 4 height 5
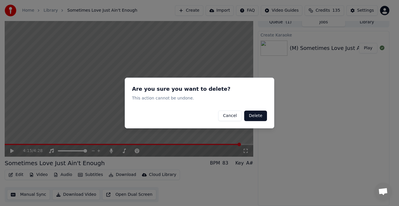
click at [263, 116] on button "Delete" at bounding box center [255, 116] width 23 height 11
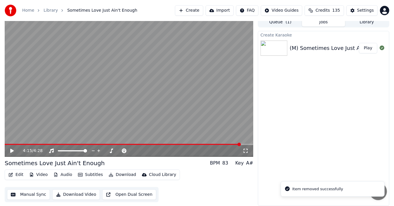
click at [9, 151] on icon at bounding box center [15, 151] width 13 height 5
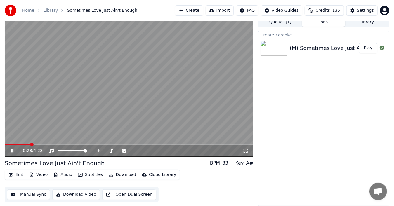
click at [30, 144] on span at bounding box center [18, 144] width 26 height 1
click at [13, 151] on icon at bounding box center [12, 151] width 3 height 4
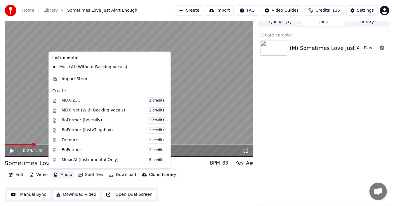
click at [63, 175] on button "Audio" at bounding box center [62, 175] width 23 height 8
click at [120, 67] on div "MusicAI (Without Backing Vocals)" at bounding box center [105, 66] width 111 height 9
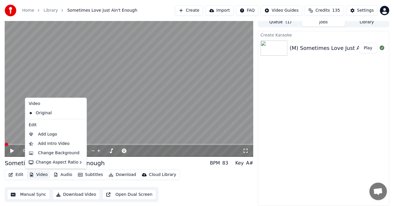
click at [41, 176] on button "Video" at bounding box center [38, 175] width 23 height 8
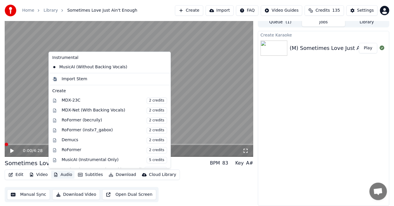
click at [163, 65] on icon at bounding box center [165, 67] width 4 height 5
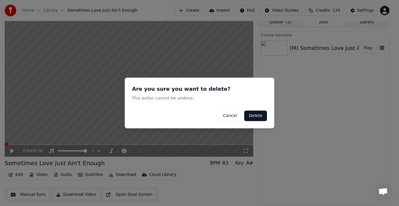
click at [260, 117] on button "Delete" at bounding box center [255, 116] width 23 height 11
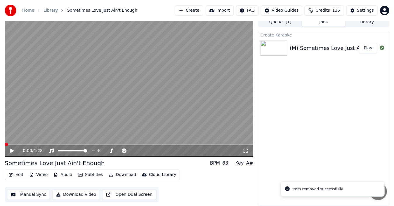
click at [15, 151] on icon at bounding box center [15, 151] width 13 height 5
click at [32, 145] on span at bounding box center [129, 144] width 248 height 1
click at [13, 151] on icon at bounding box center [12, 151] width 3 height 4
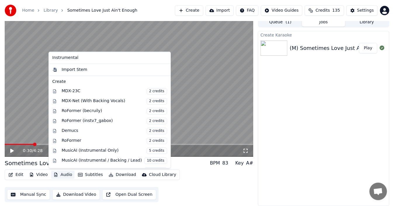
click at [59, 174] on button "Audio" at bounding box center [62, 175] width 23 height 8
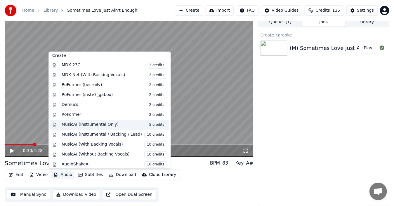
scroll to position [26, 0]
click at [101, 123] on div "MusicAI (Instrumental Only) 5 credits" at bounding box center [114, 124] width 105 height 6
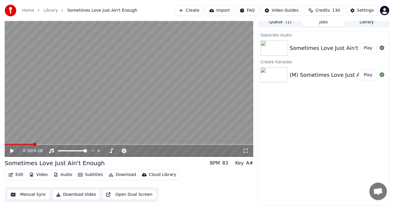
click at [370, 49] on button "Play" at bounding box center [368, 48] width 18 height 11
click at [247, 150] on icon at bounding box center [245, 151] width 4 height 4
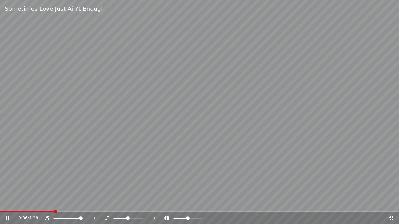
click at [390, 206] on icon at bounding box center [391, 218] width 6 height 5
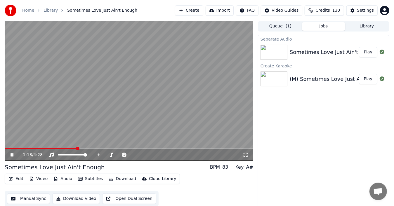
click at [13, 154] on icon at bounding box center [12, 155] width 3 height 4
click at [111, 180] on button "Download" at bounding box center [122, 179] width 32 height 8
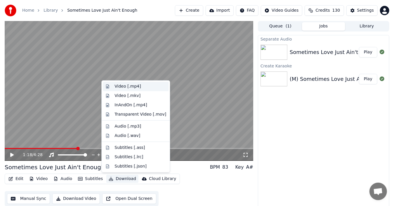
click at [131, 86] on div "Video [.mp4]" at bounding box center [127, 86] width 26 height 6
